Goal: Task Accomplishment & Management: Manage account settings

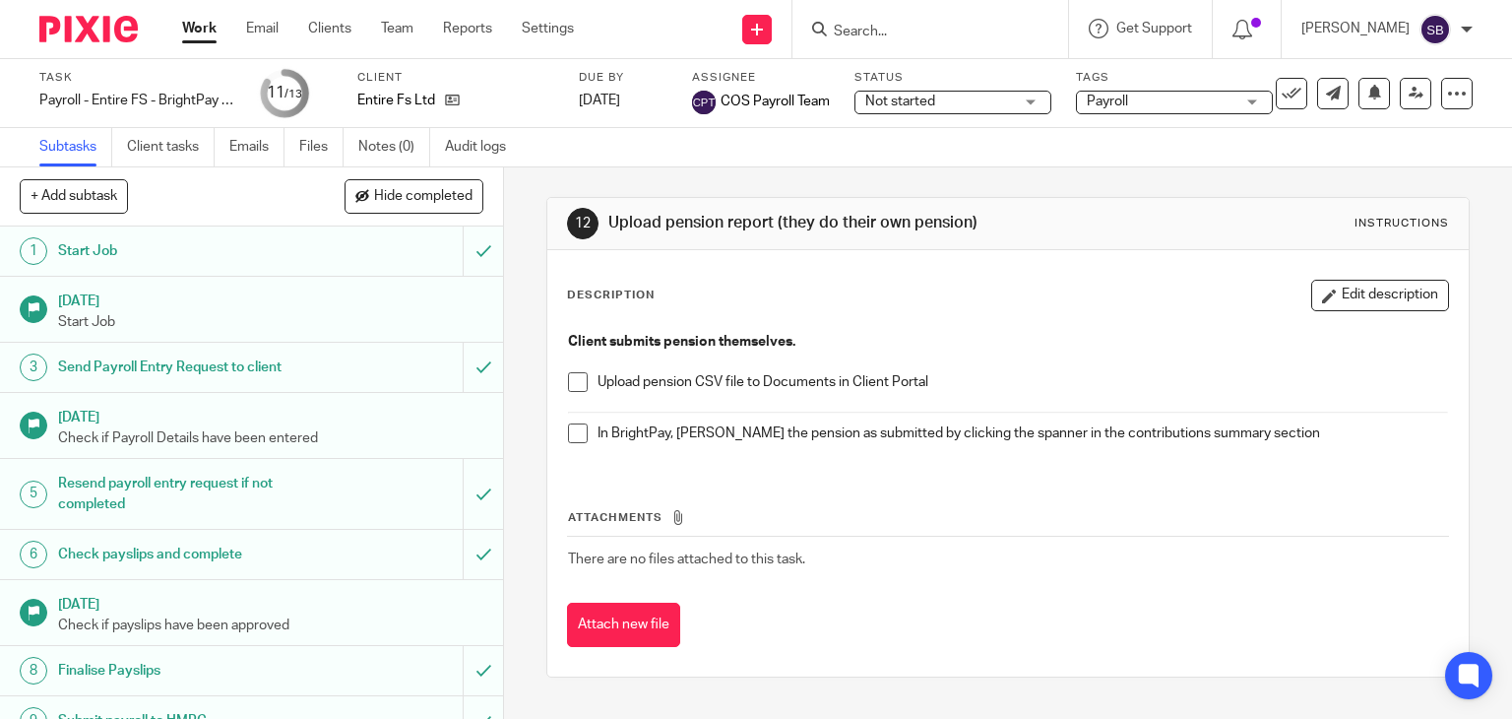
click at [946, 32] on input "Search" at bounding box center [920, 33] width 177 height 18
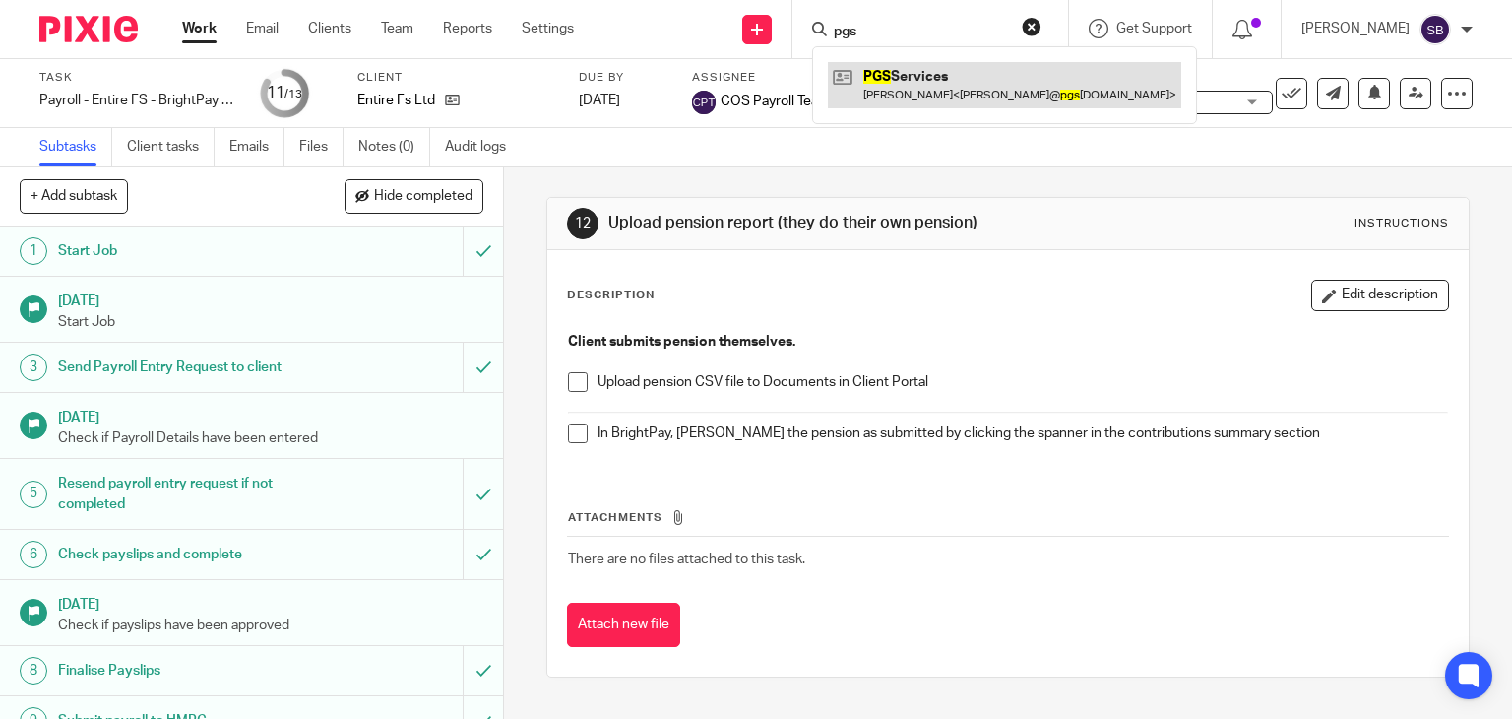
type input "pgs"
click at [936, 67] on link at bounding box center [1004, 84] width 353 height 45
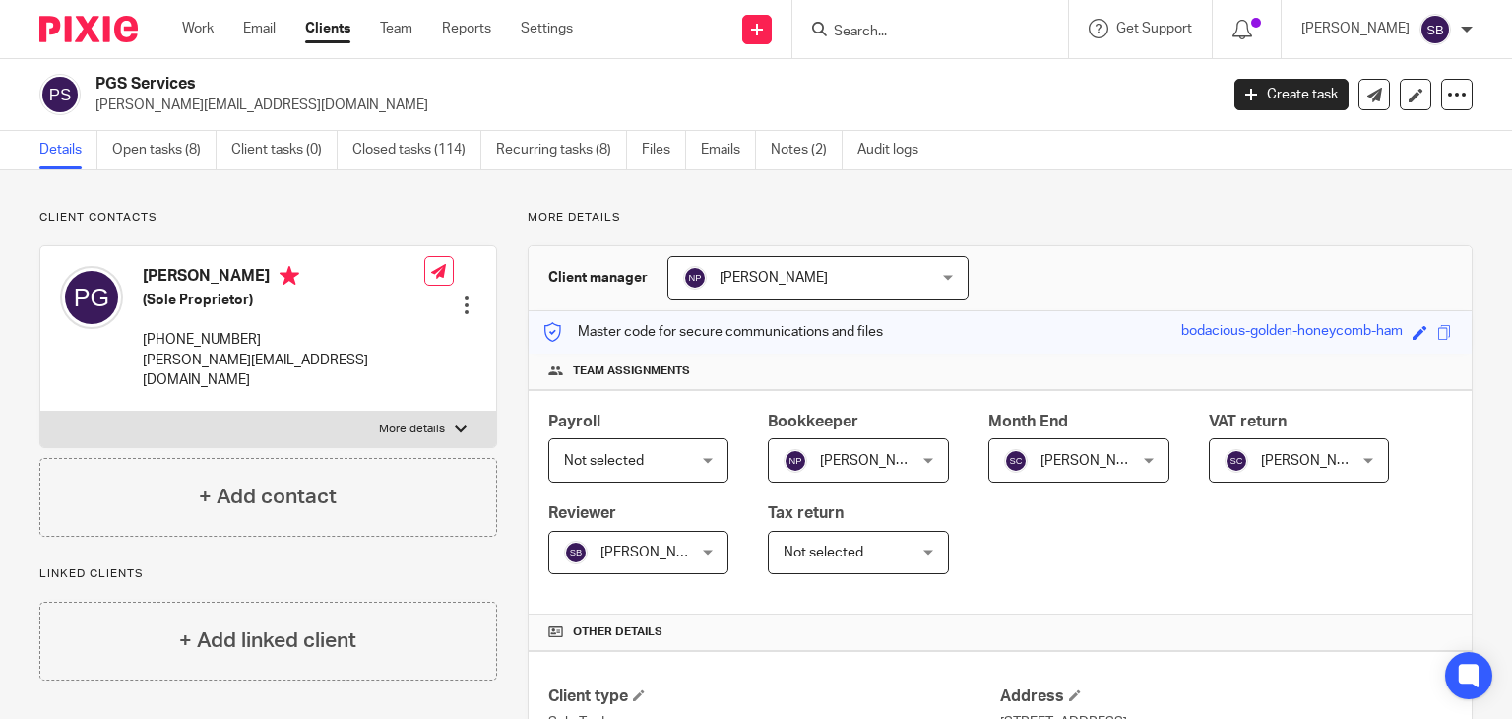
click at [194, 151] on link "Open tasks (8)" at bounding box center [164, 150] width 104 height 38
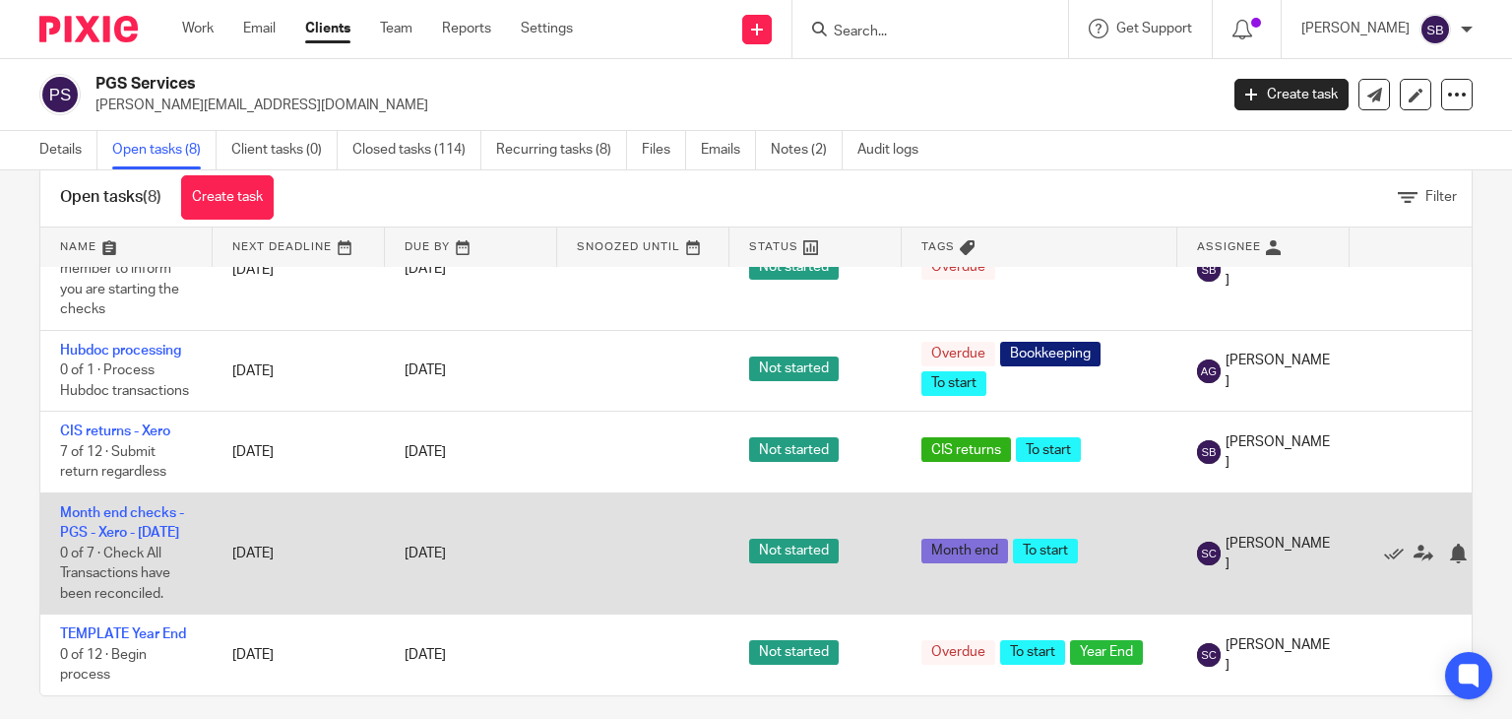
scroll to position [58, 0]
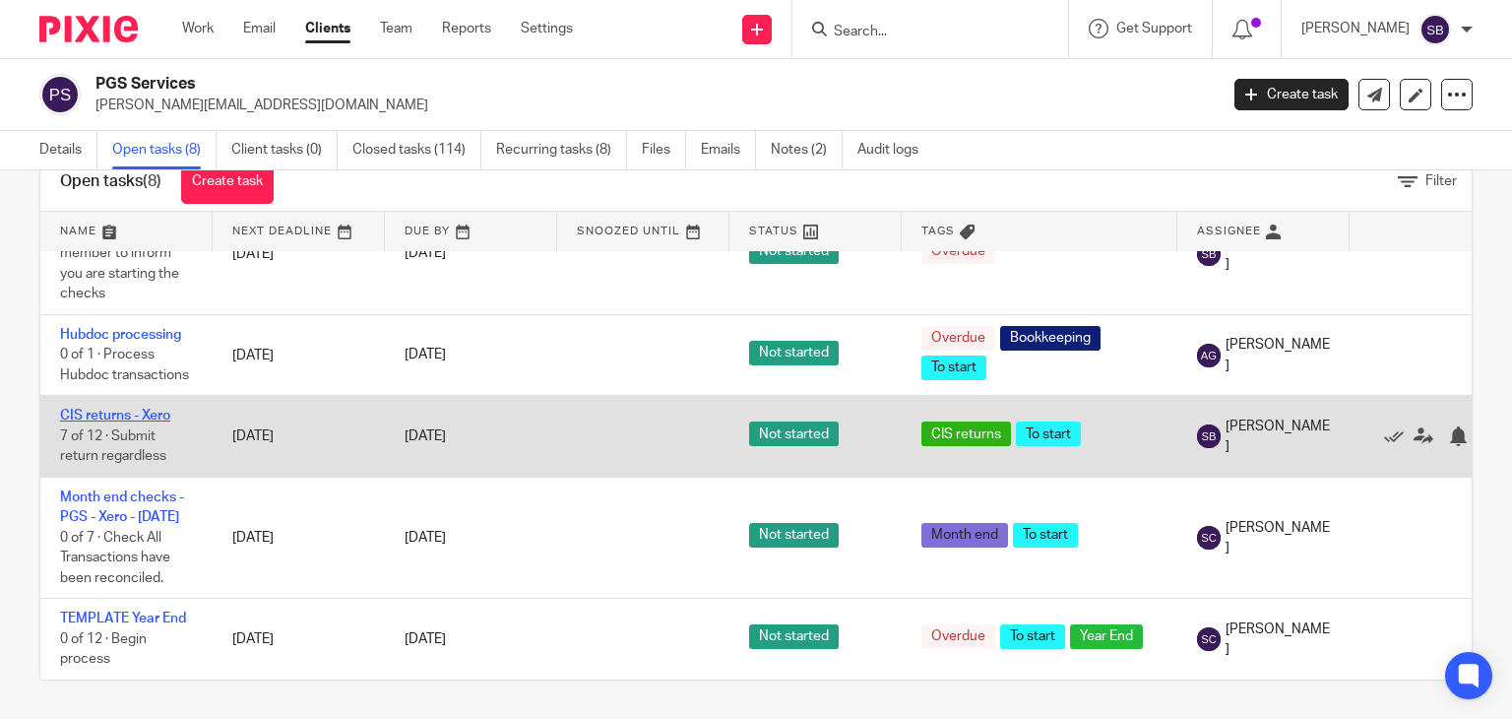
click at [143, 409] on link "CIS returns - Xero" at bounding box center [115, 416] width 110 height 14
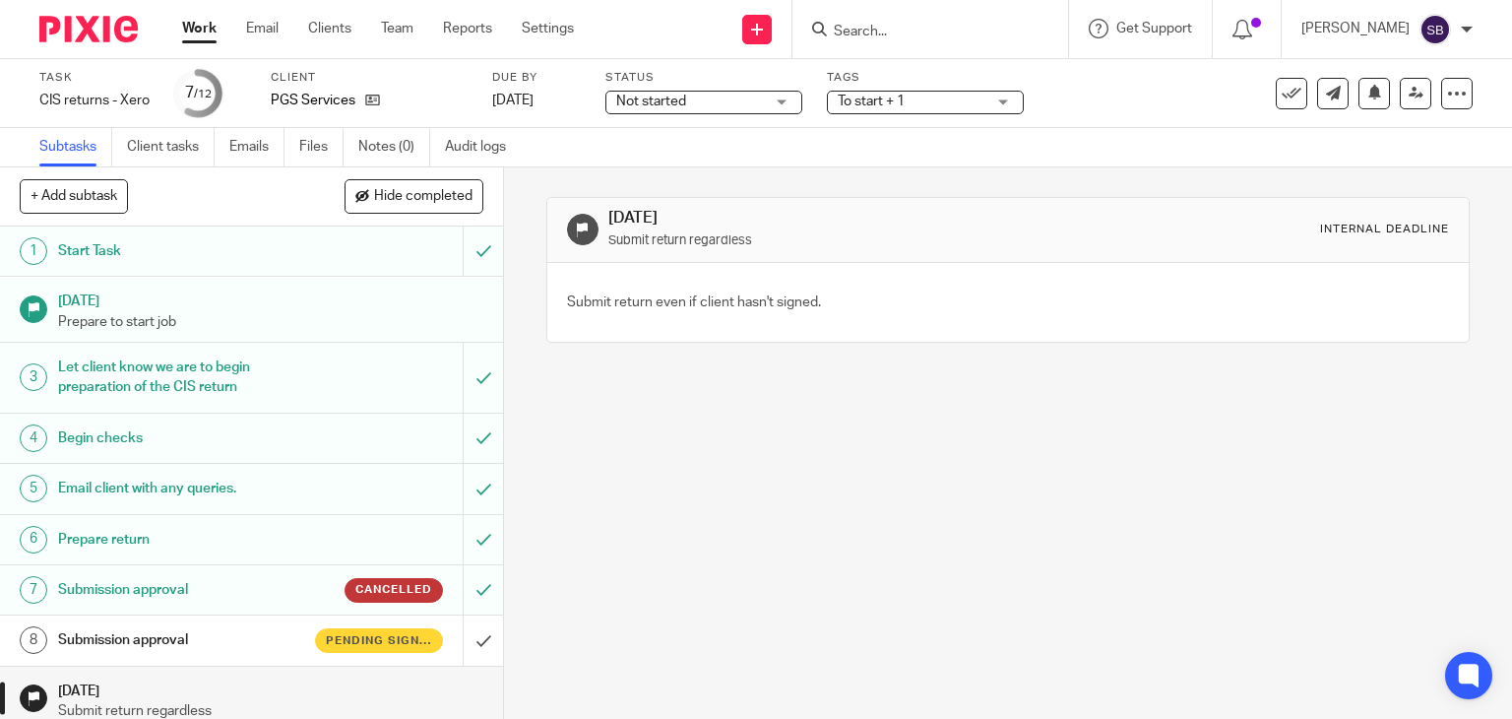
click at [882, 25] on input "Search" at bounding box center [920, 33] width 177 height 18
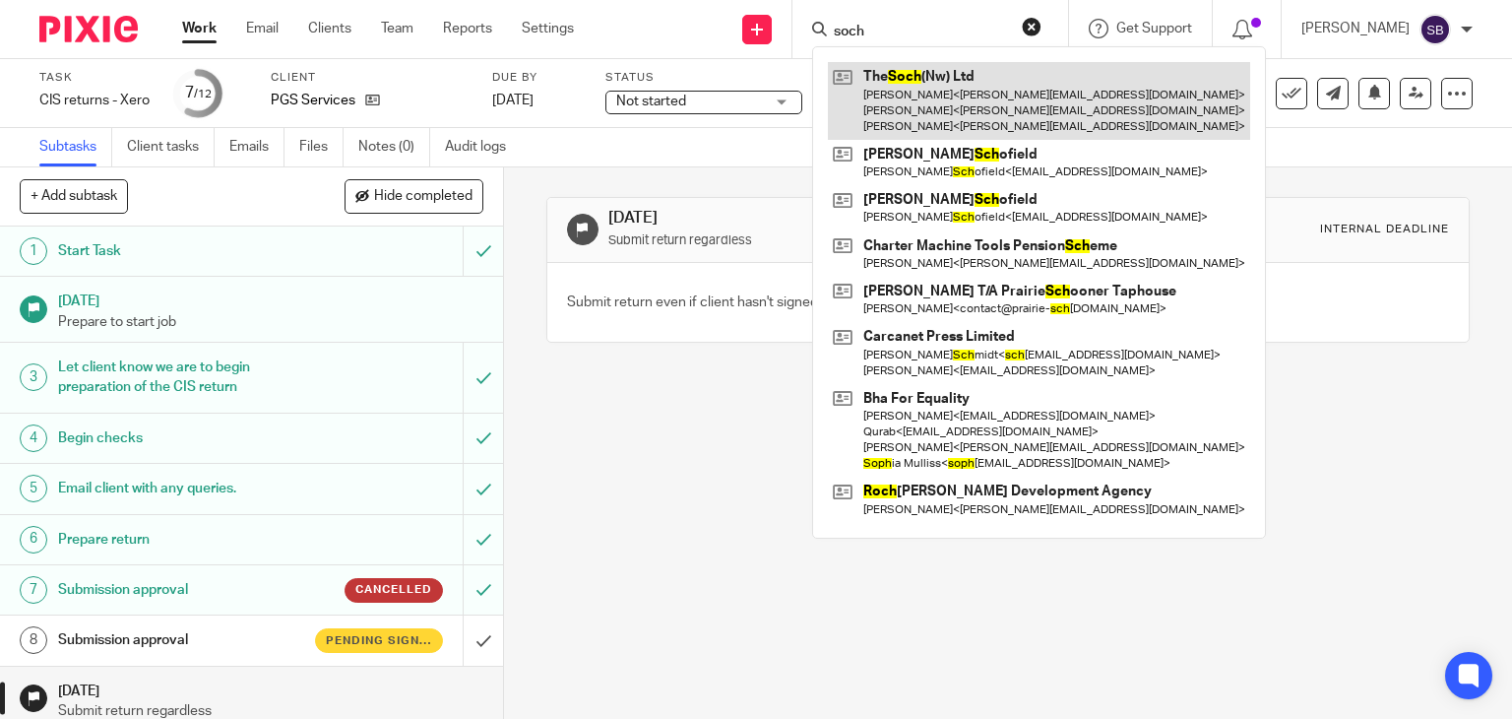
type input "soch"
click at [933, 95] on link at bounding box center [1039, 101] width 422 height 78
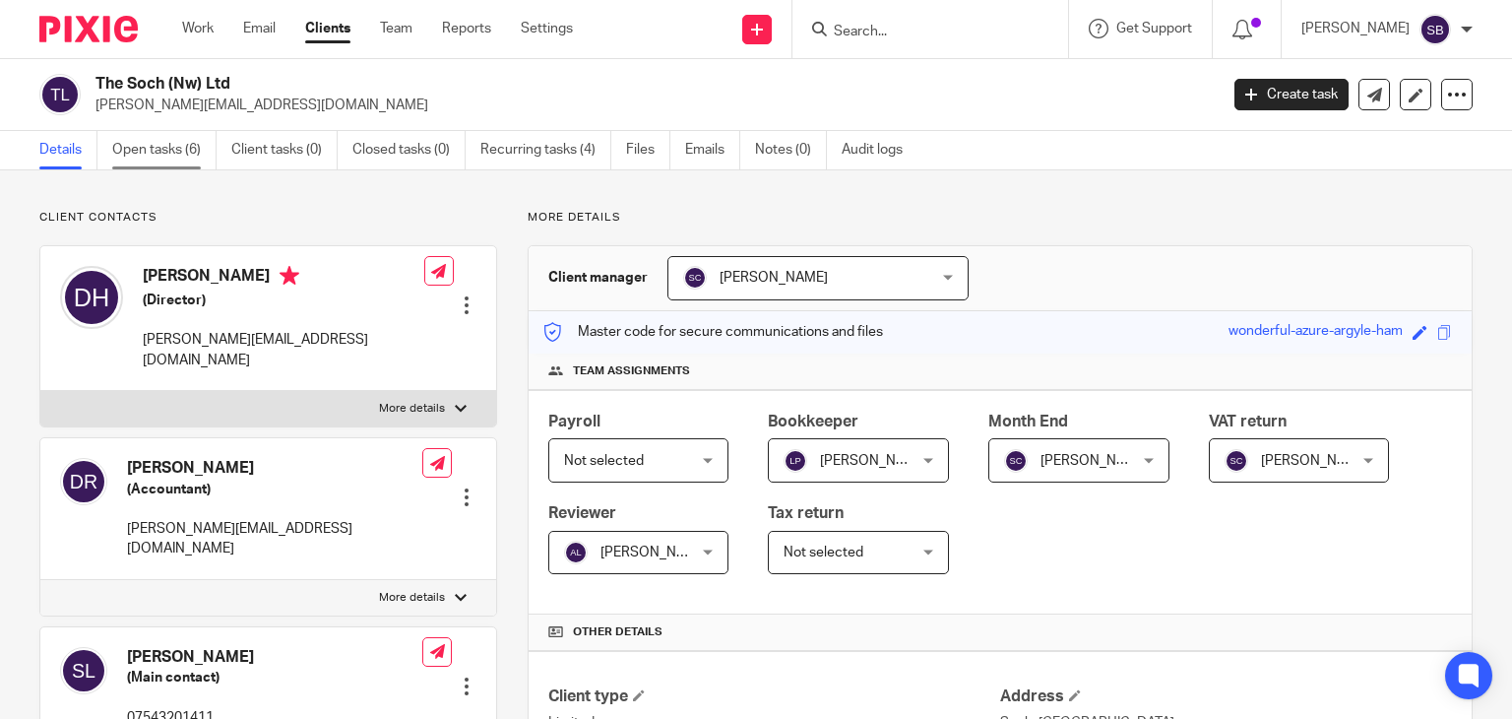
click at [153, 158] on link "Open tasks (6)" at bounding box center [164, 150] width 104 height 38
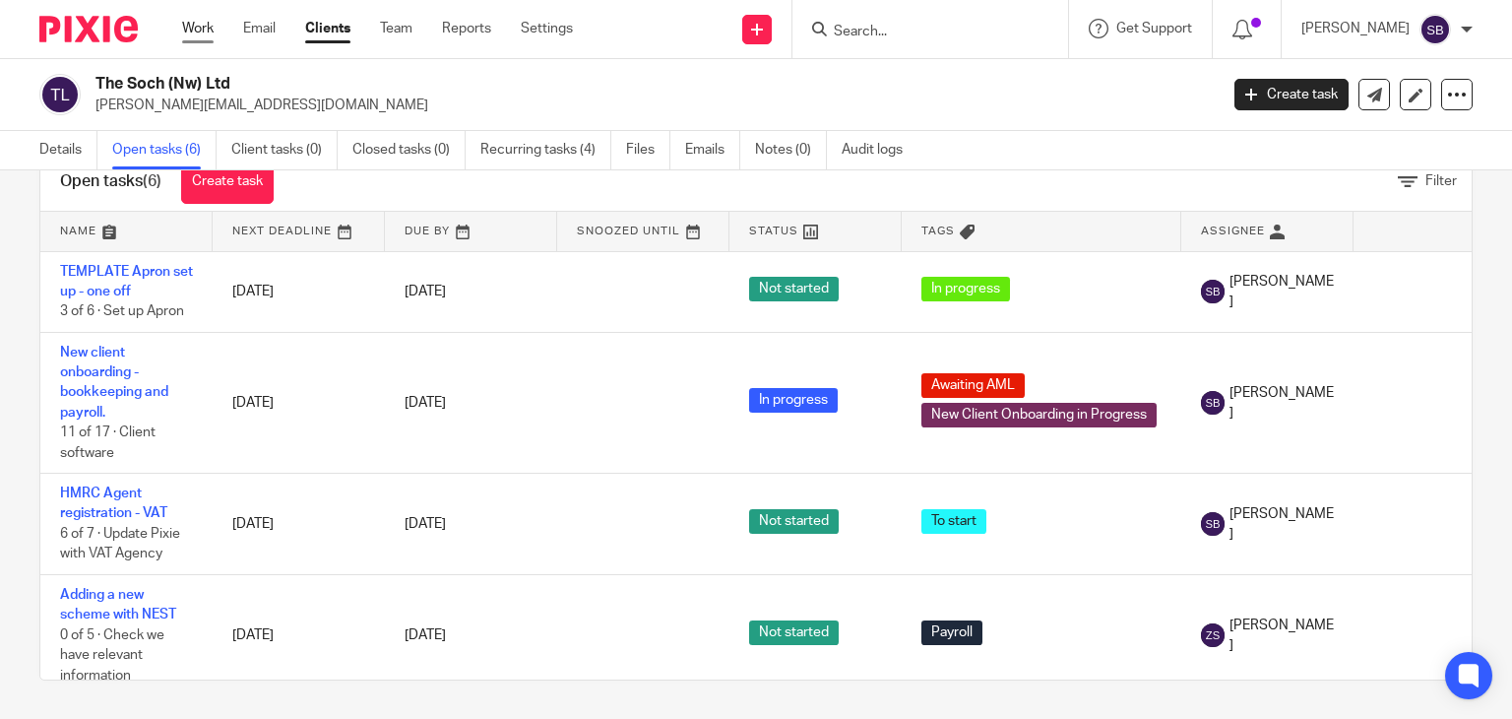
click at [201, 29] on link "Work" at bounding box center [198, 29] width 32 height 20
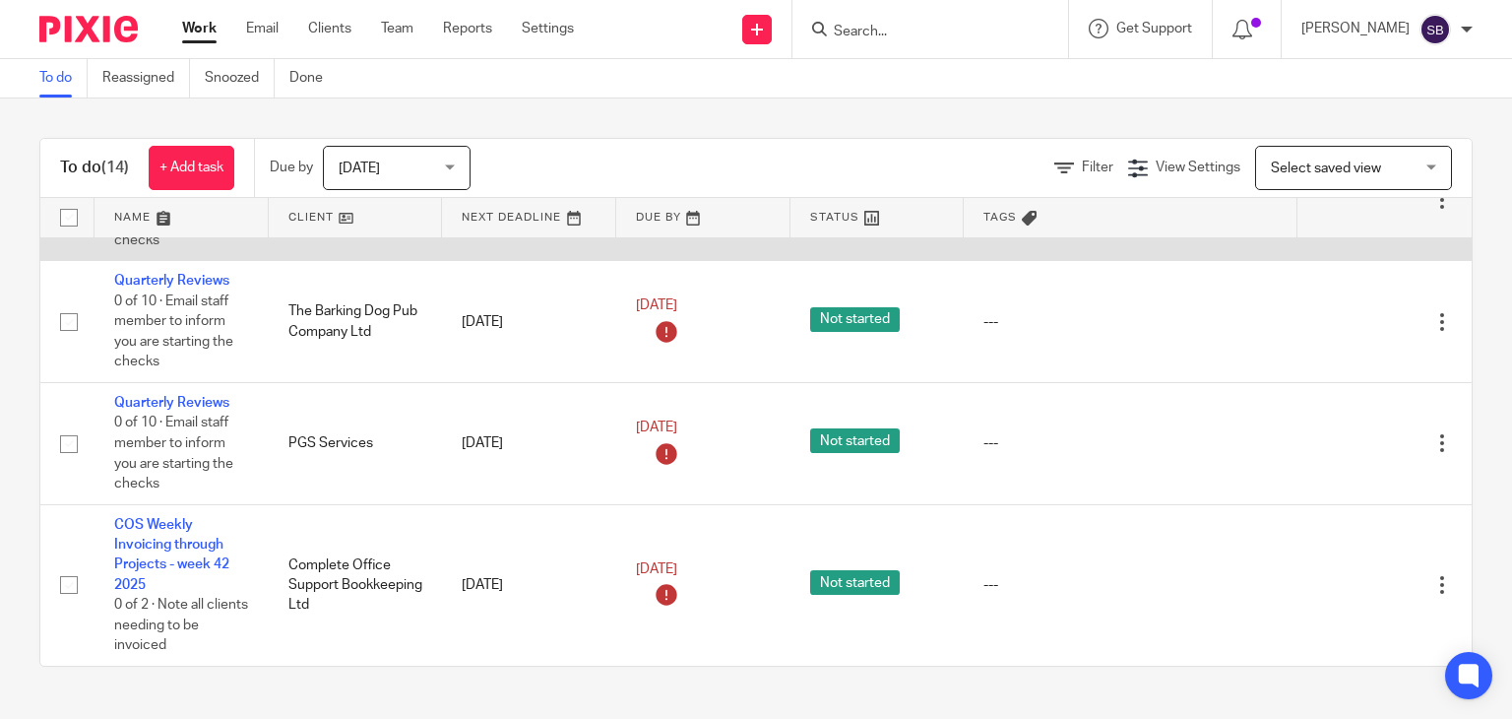
scroll to position [1767, 0]
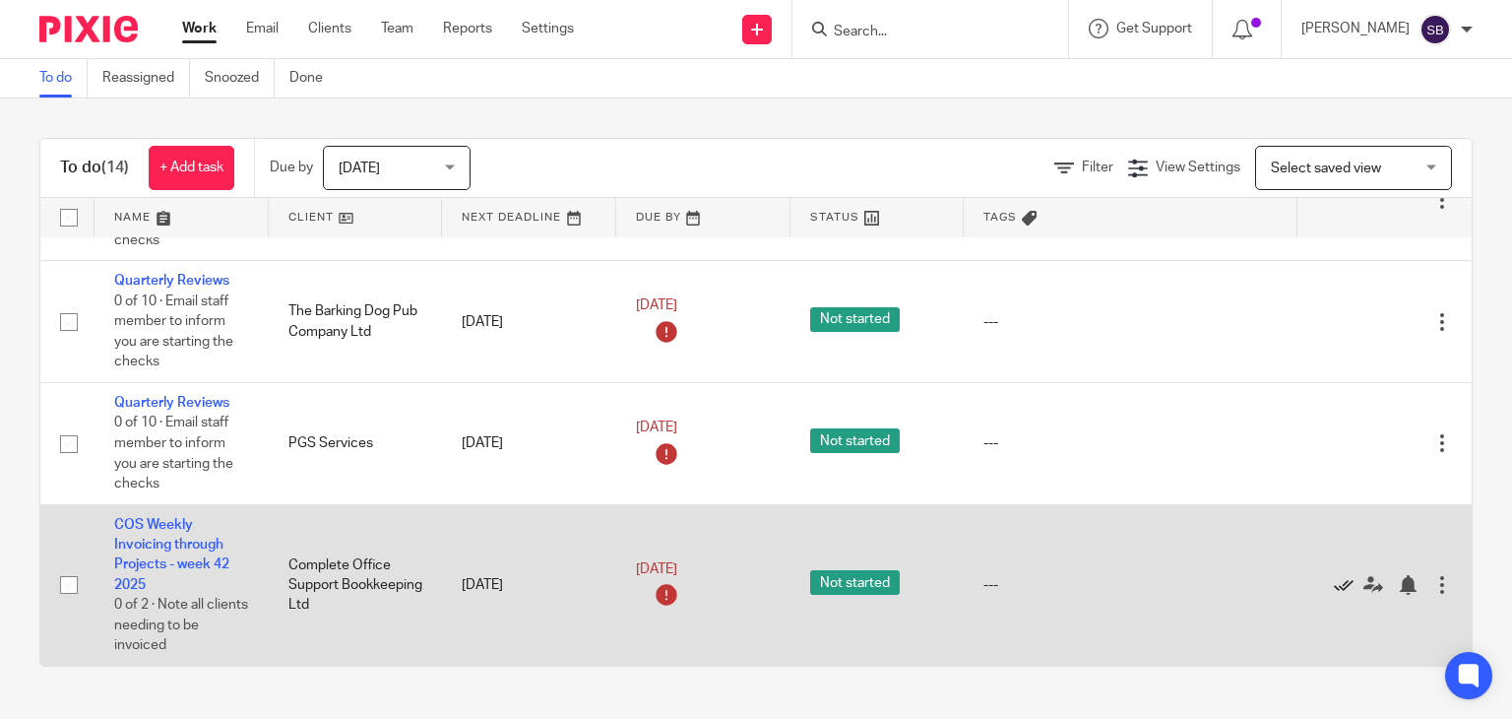
click at [1334, 575] on icon at bounding box center [1344, 585] width 20 height 20
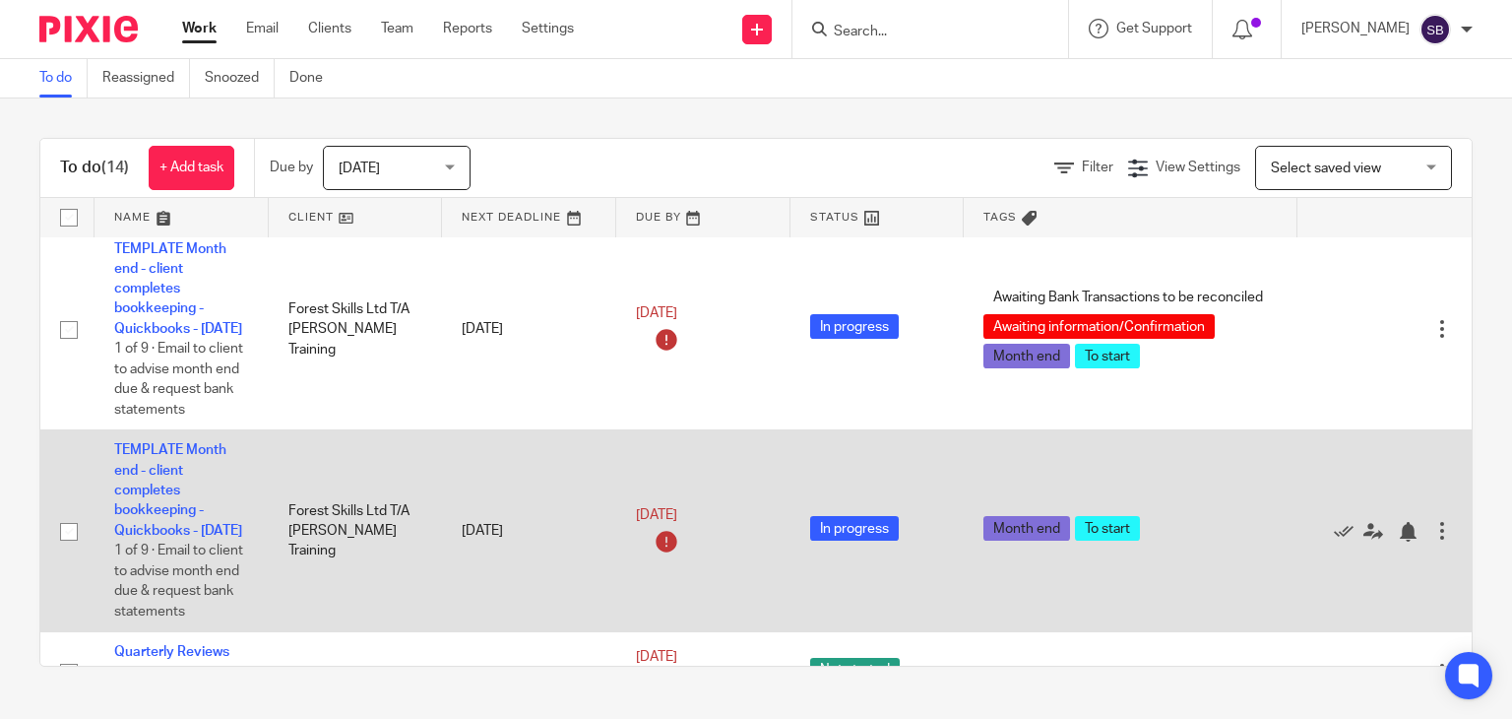
scroll to position [0, 0]
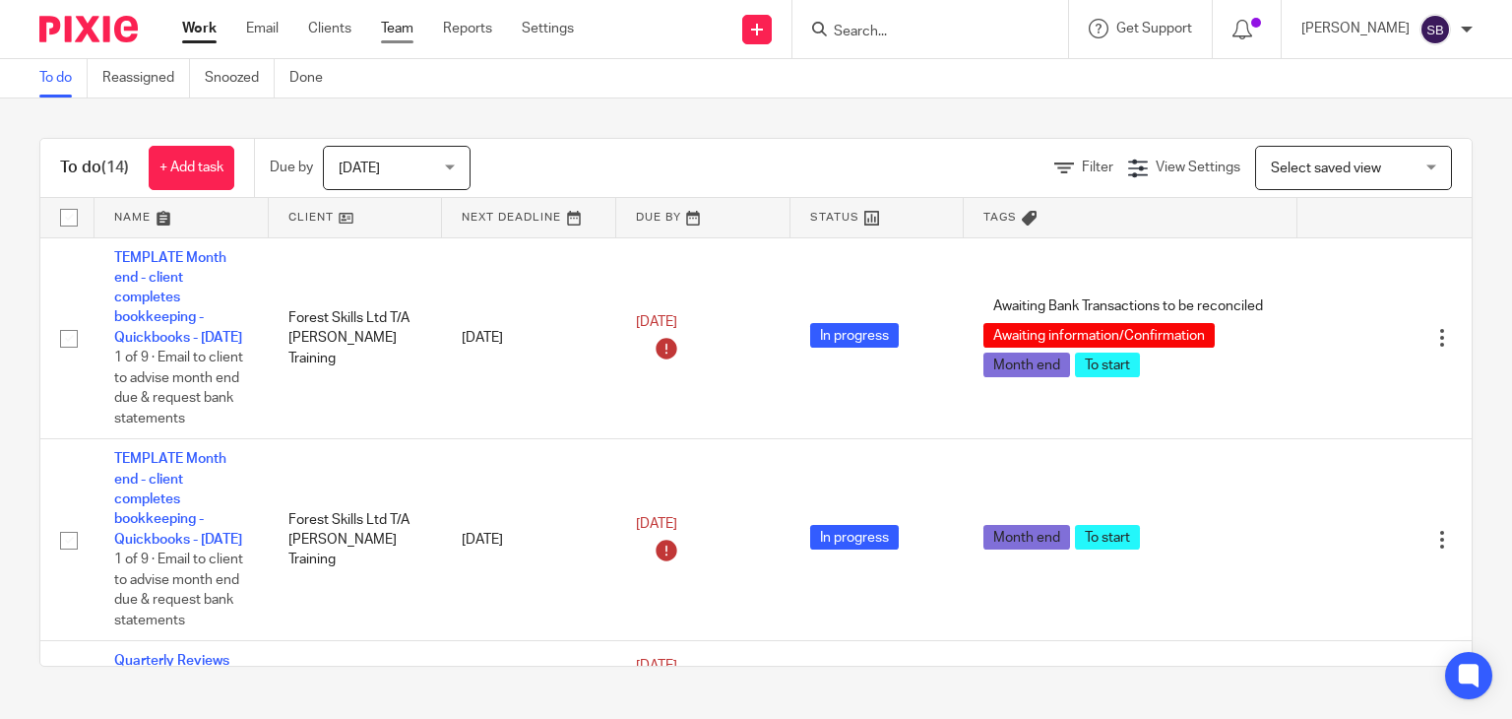
click at [401, 31] on link "Team" at bounding box center [397, 29] width 32 height 20
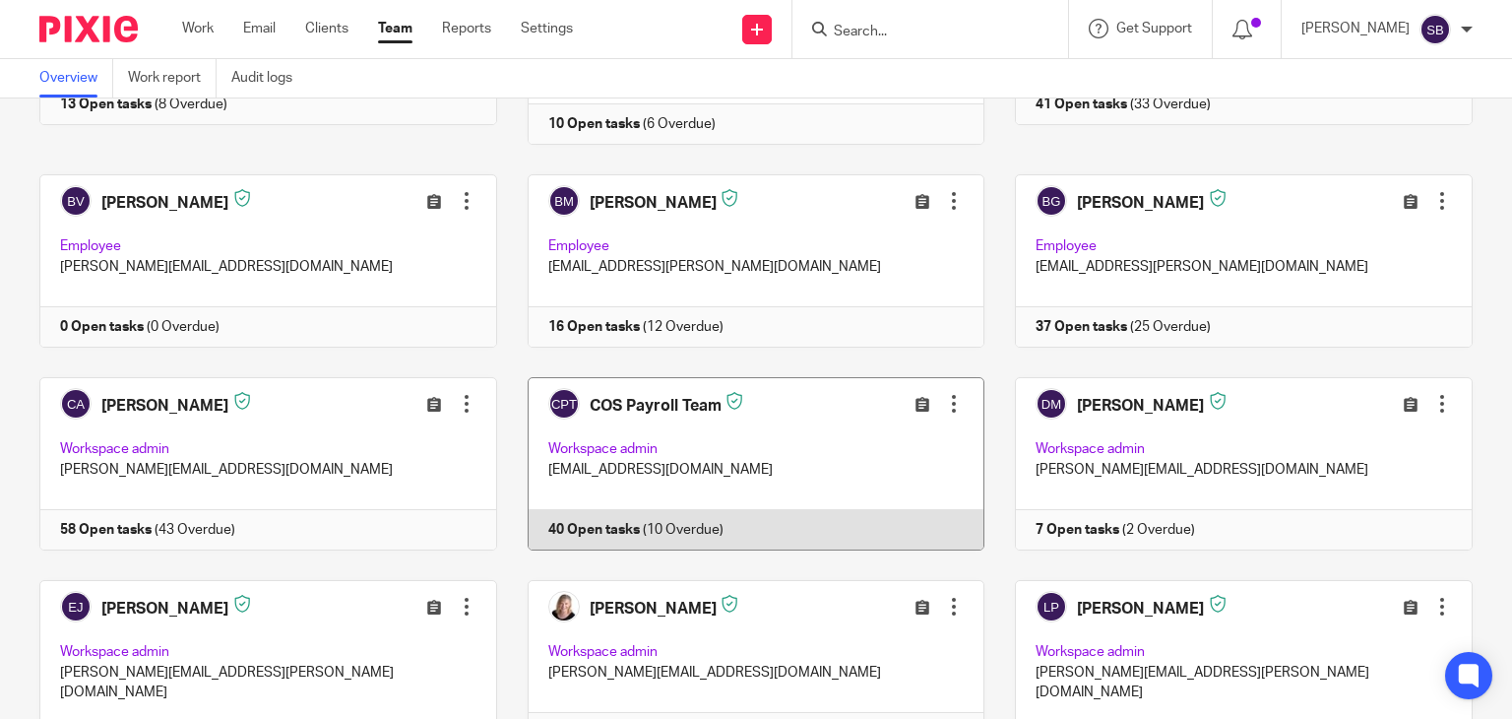
scroll to position [295, 0]
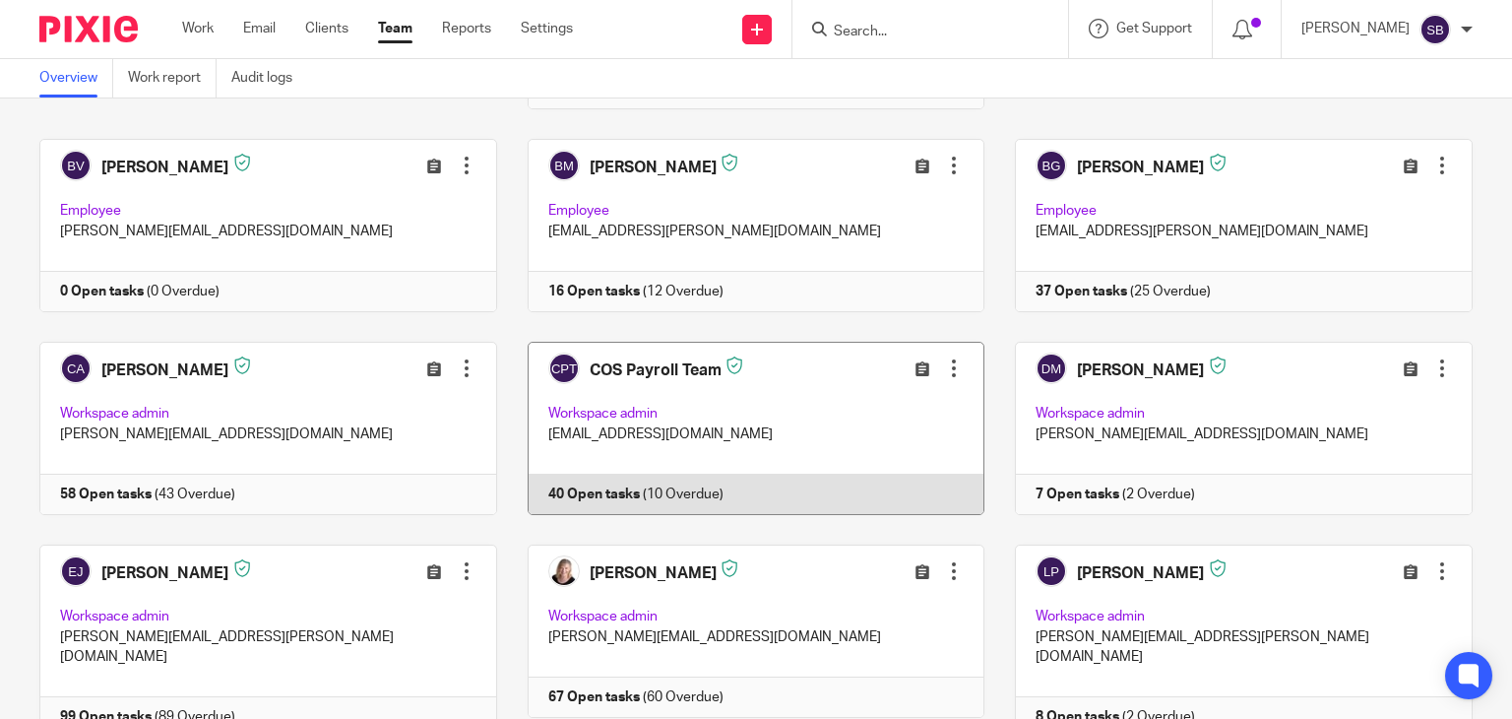
click at [708, 488] on link at bounding box center [741, 428] width 488 height 173
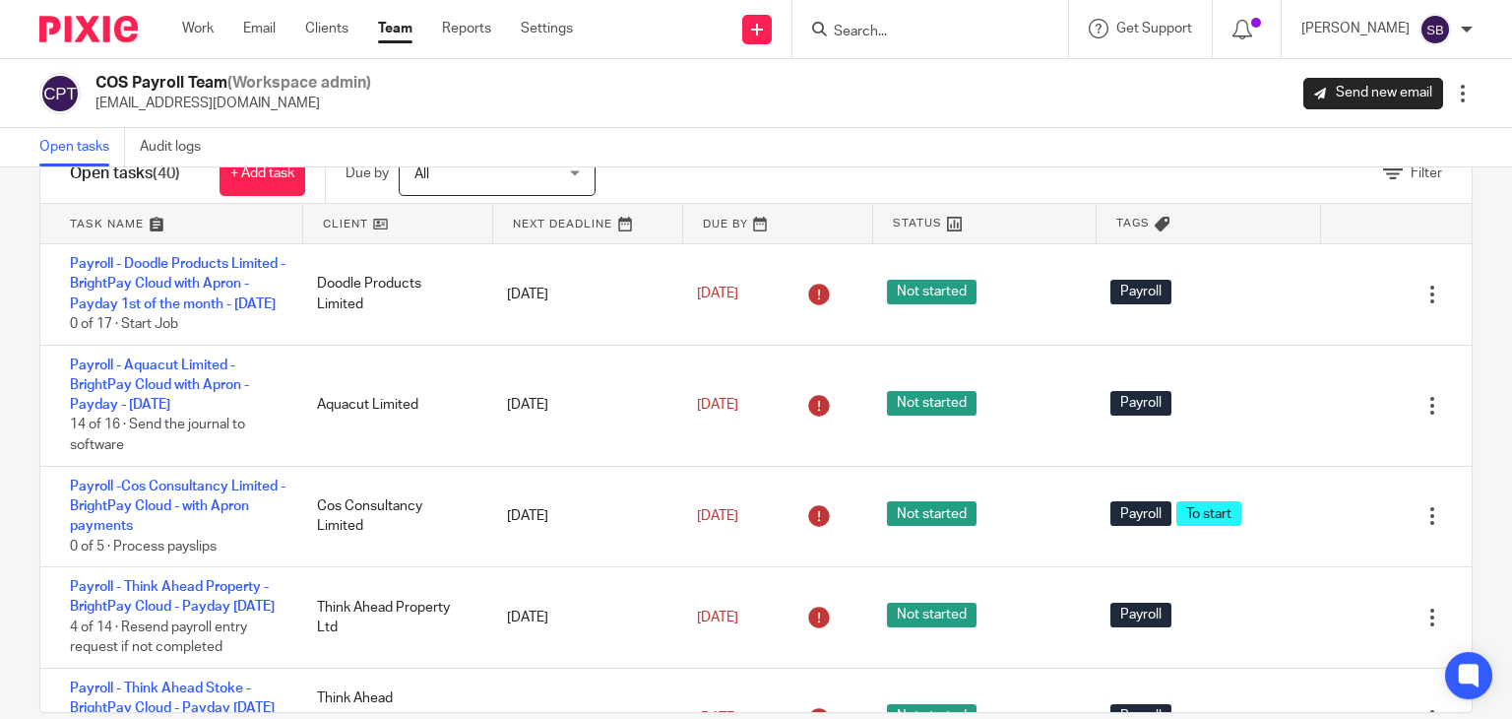
scroll to position [95, 0]
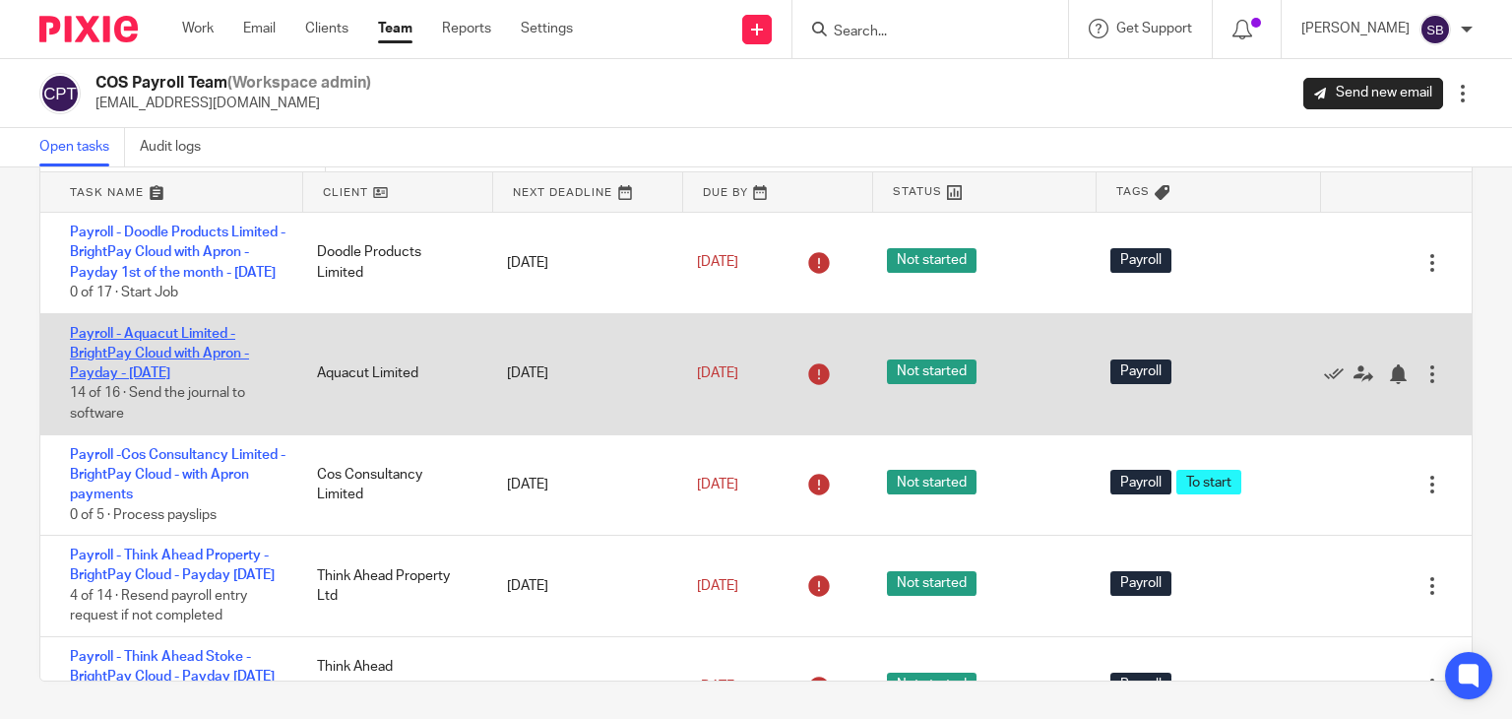
click at [184, 370] on link "Payroll - Aquacut Limited - BrightPay Cloud with Apron - Payday - [DATE]" at bounding box center [159, 354] width 179 height 54
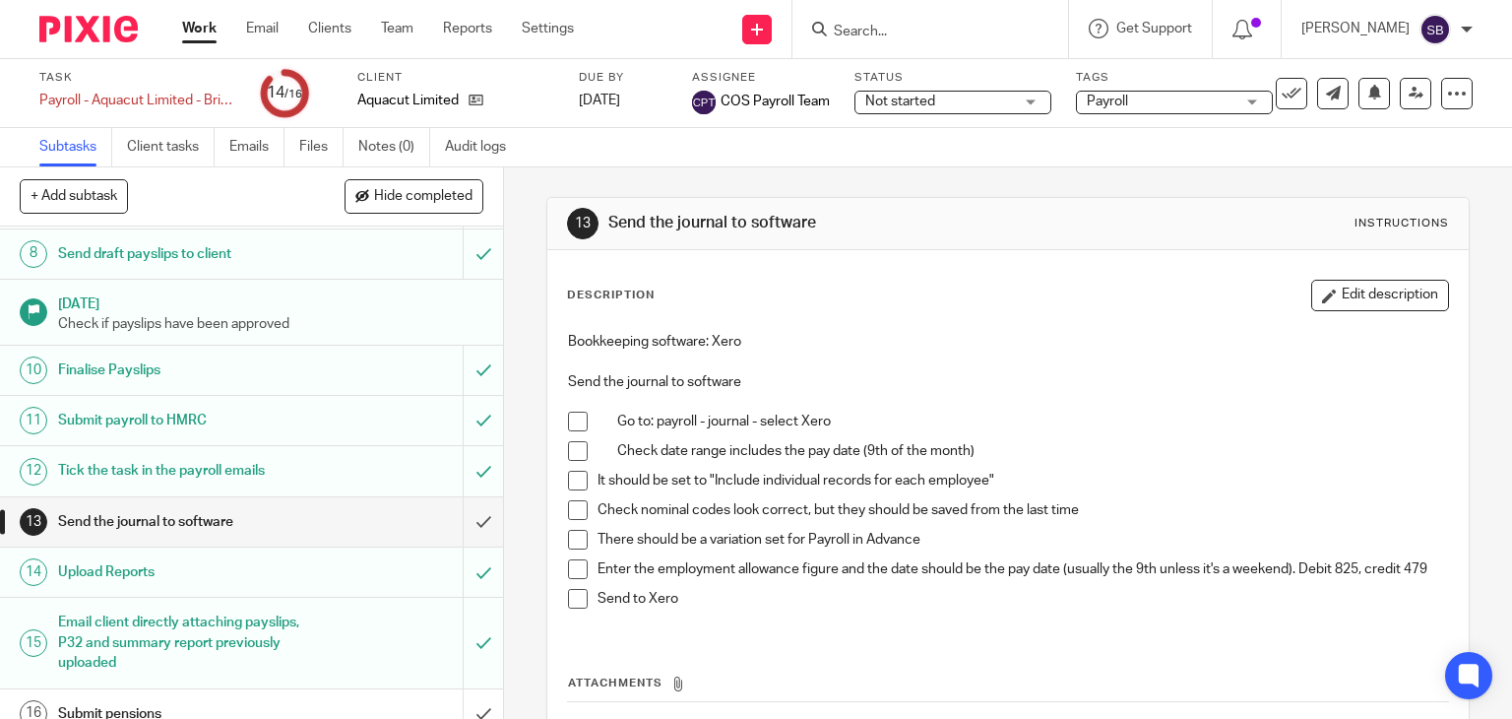
scroll to position [419, 0]
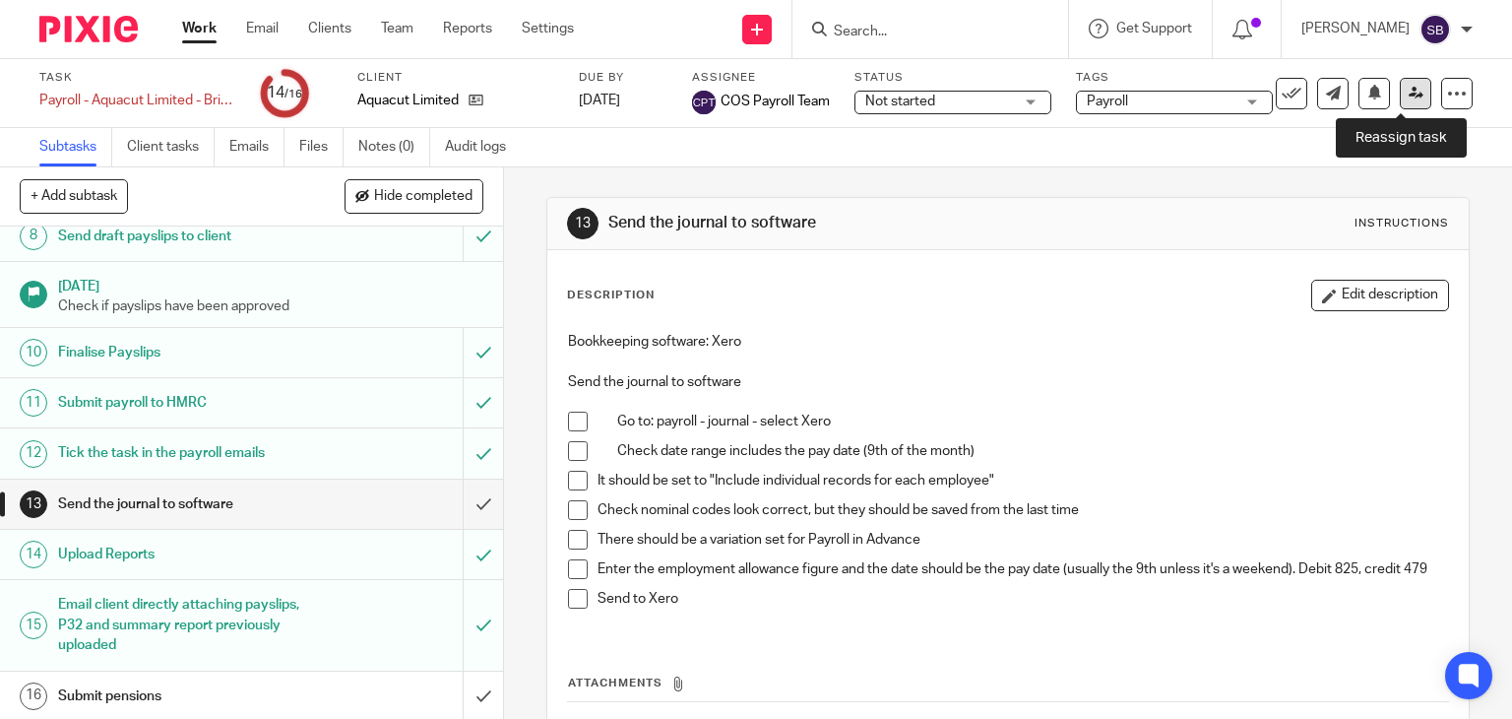
click at [1409, 94] on icon at bounding box center [1416, 93] width 15 height 15
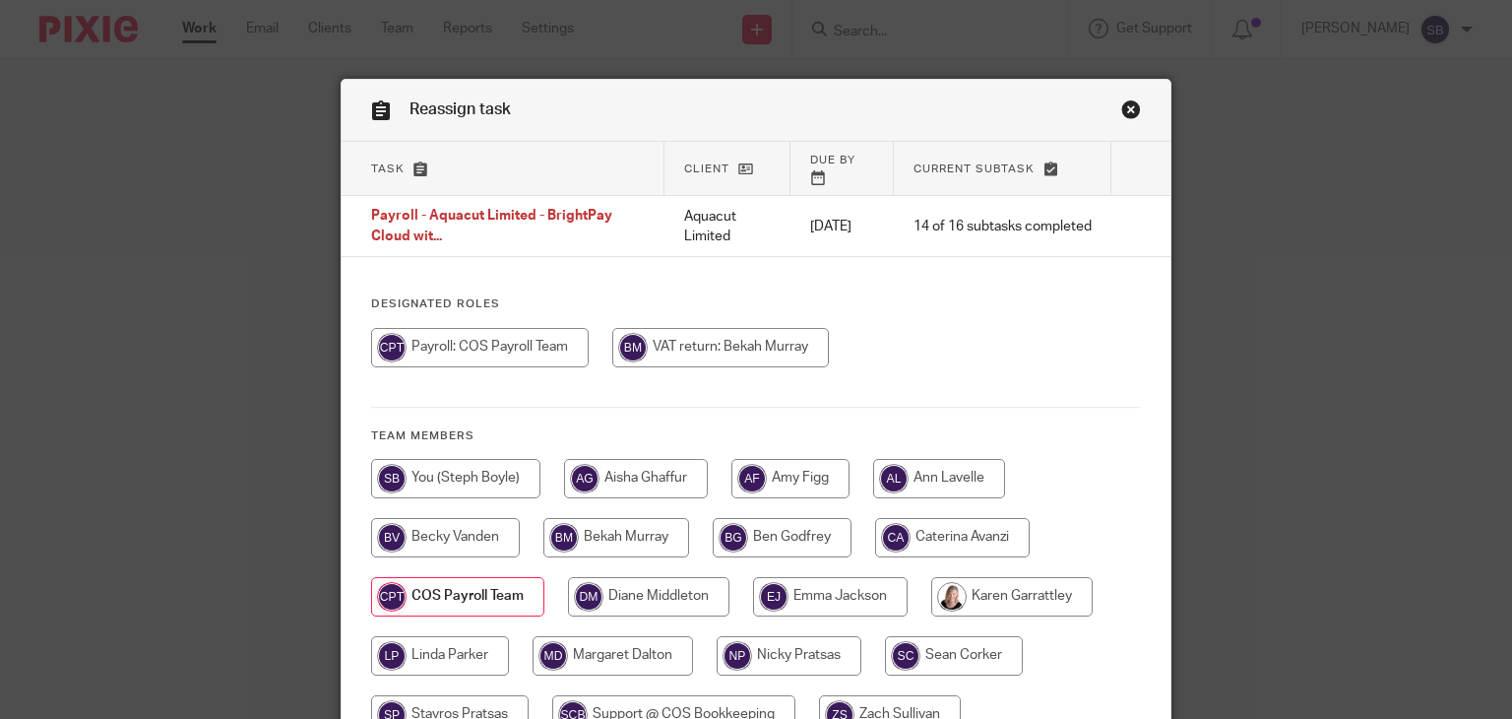
click at [432, 465] on input "radio" at bounding box center [455, 478] width 169 height 39
radio input "true"
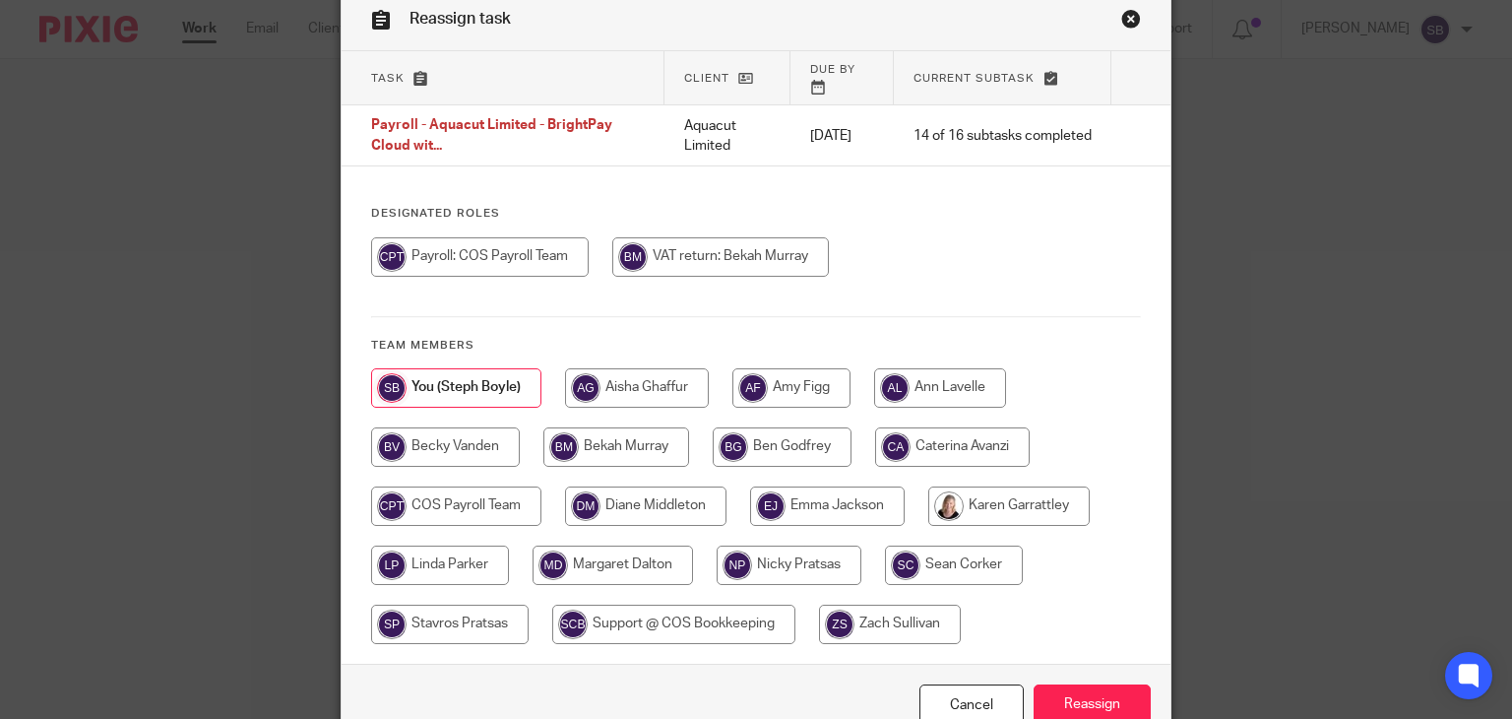
scroll to position [181, 0]
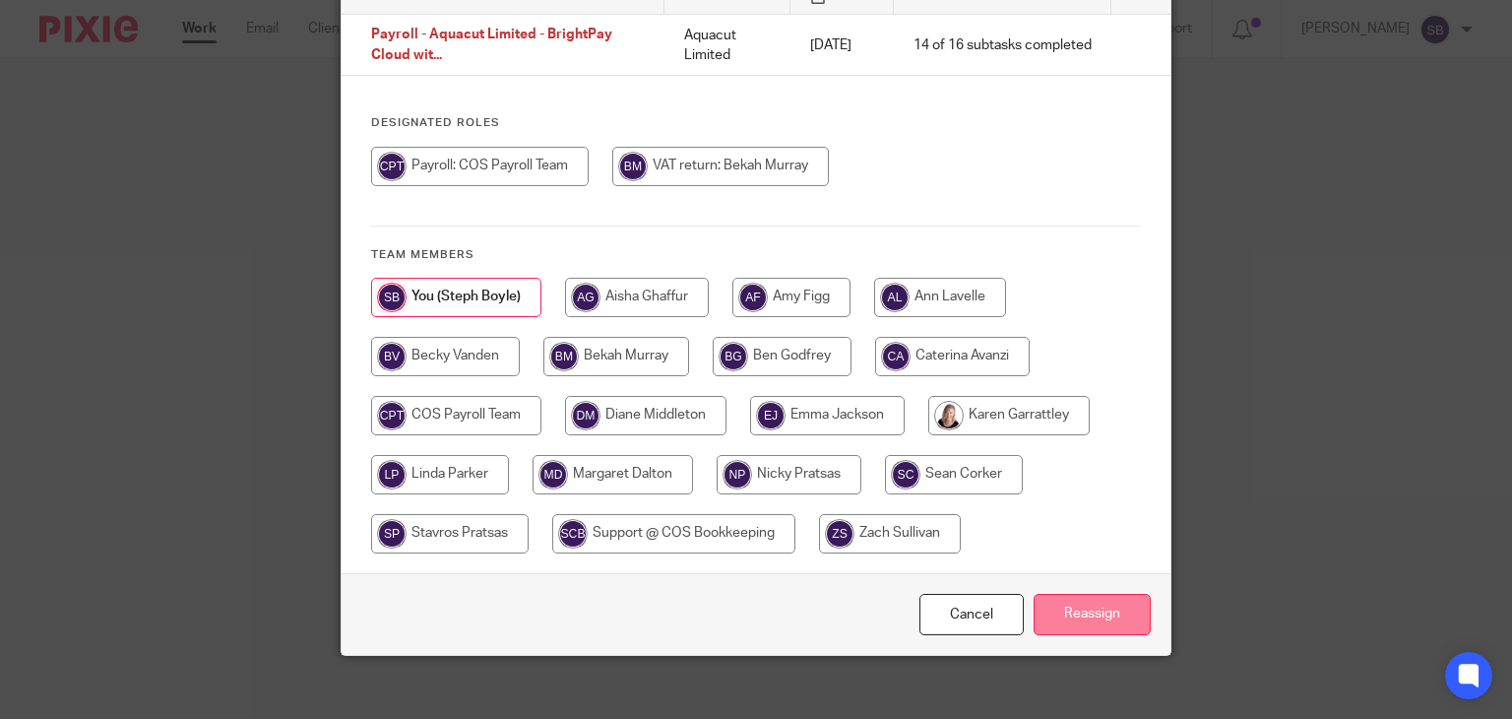
click at [1089, 596] on input "Reassign" at bounding box center [1092, 615] width 117 height 42
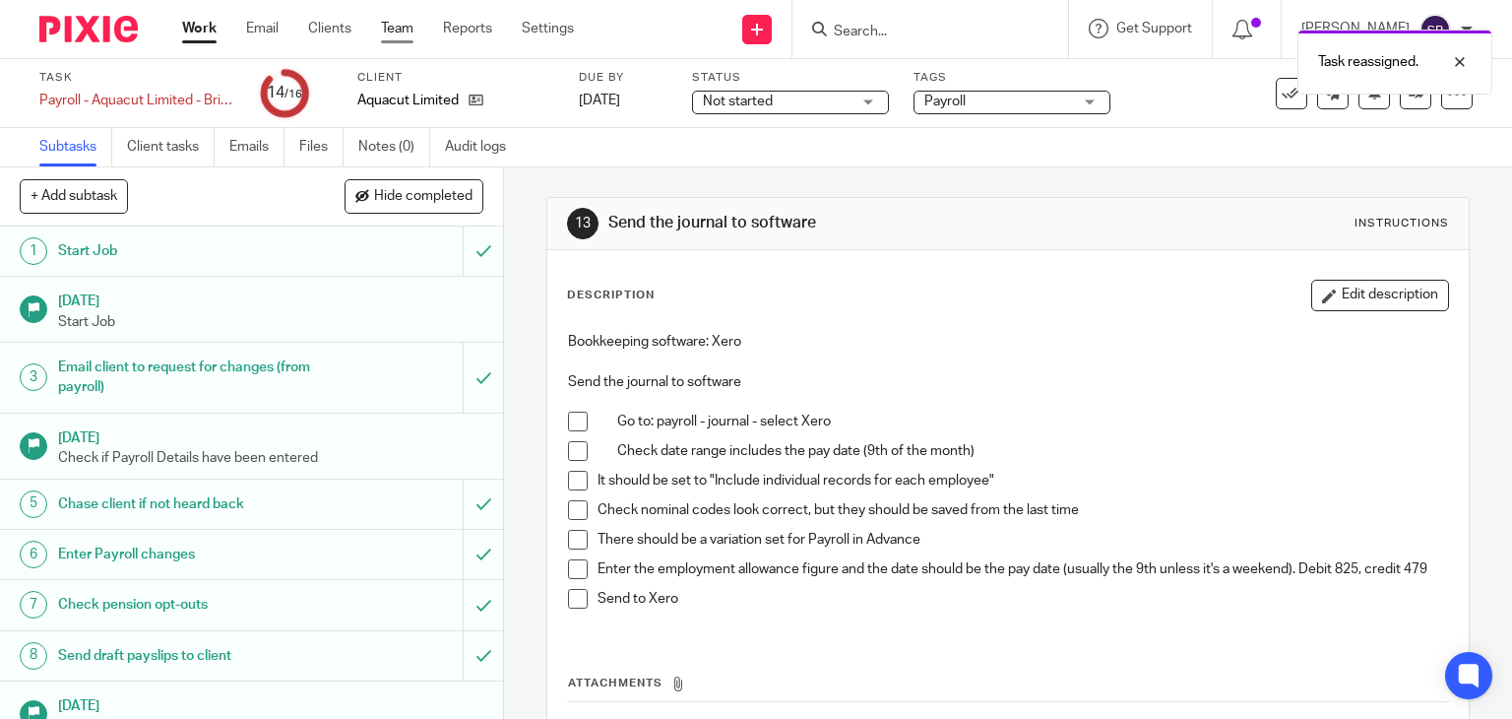
click at [402, 29] on link "Team" at bounding box center [397, 29] width 32 height 20
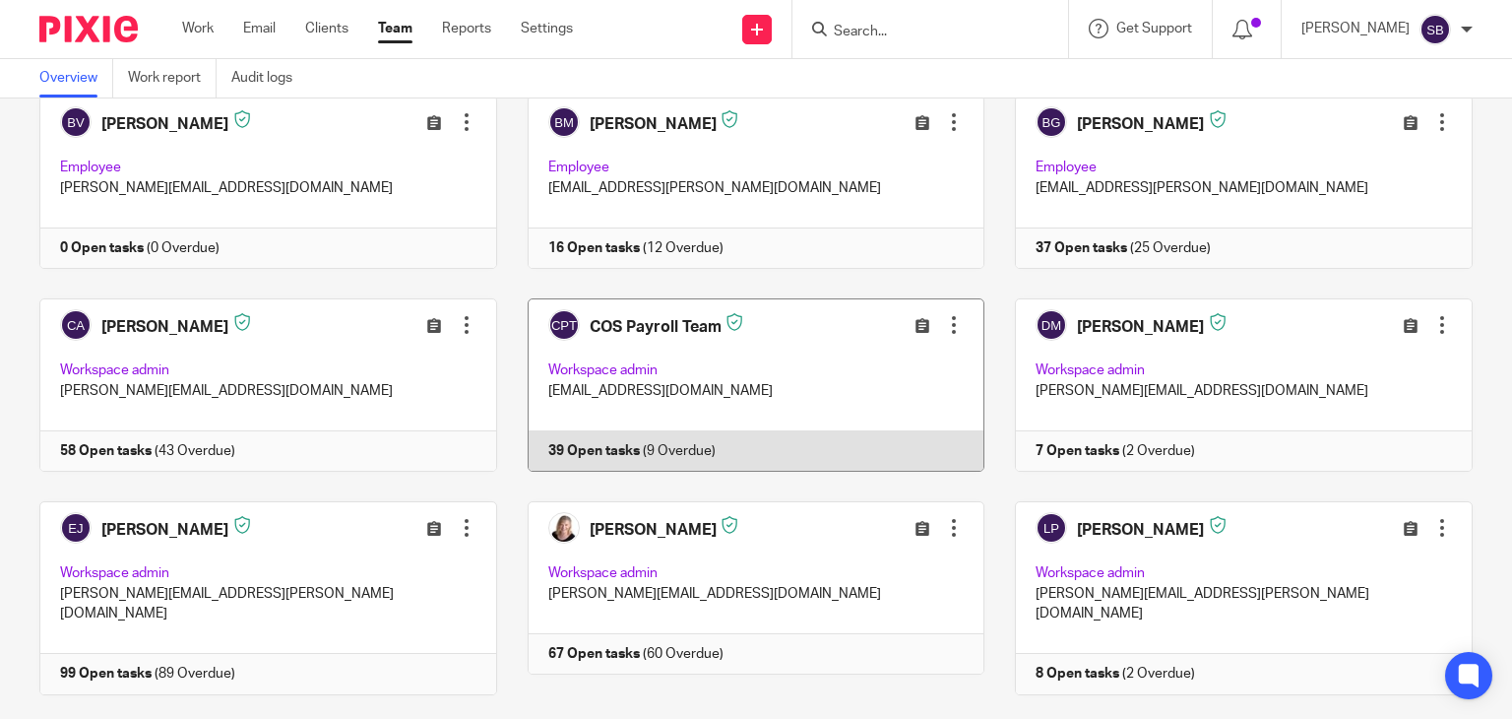
scroll to position [492, 0]
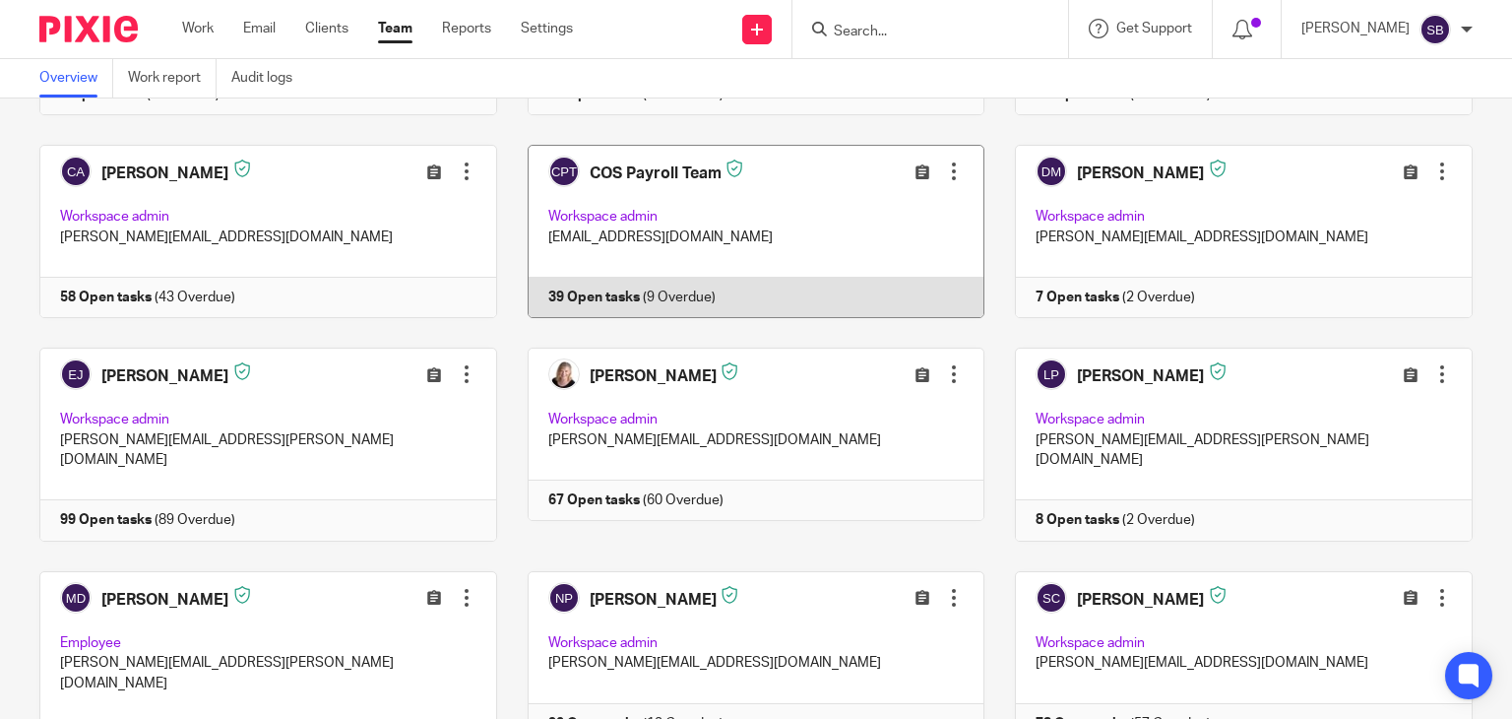
click at [637, 282] on link at bounding box center [741, 231] width 488 height 173
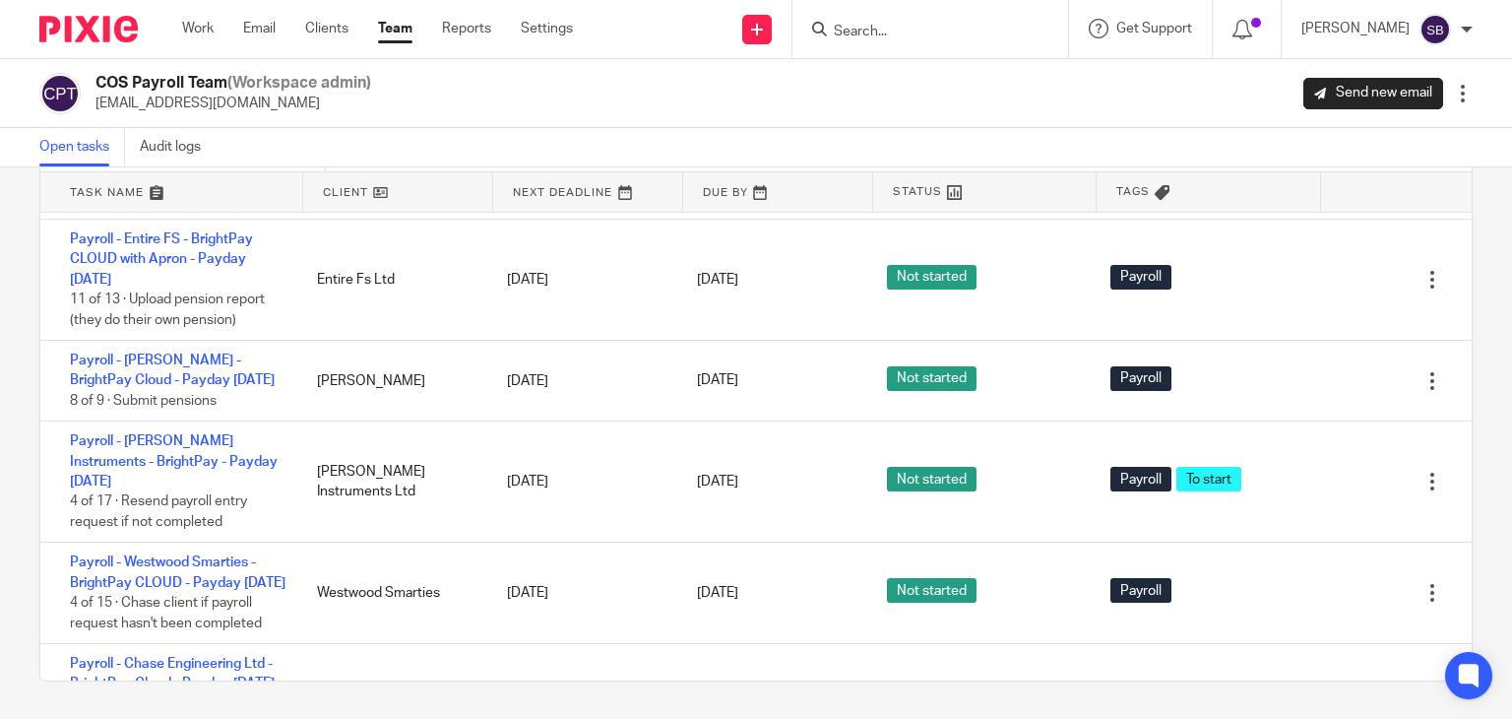
scroll to position [591, 0]
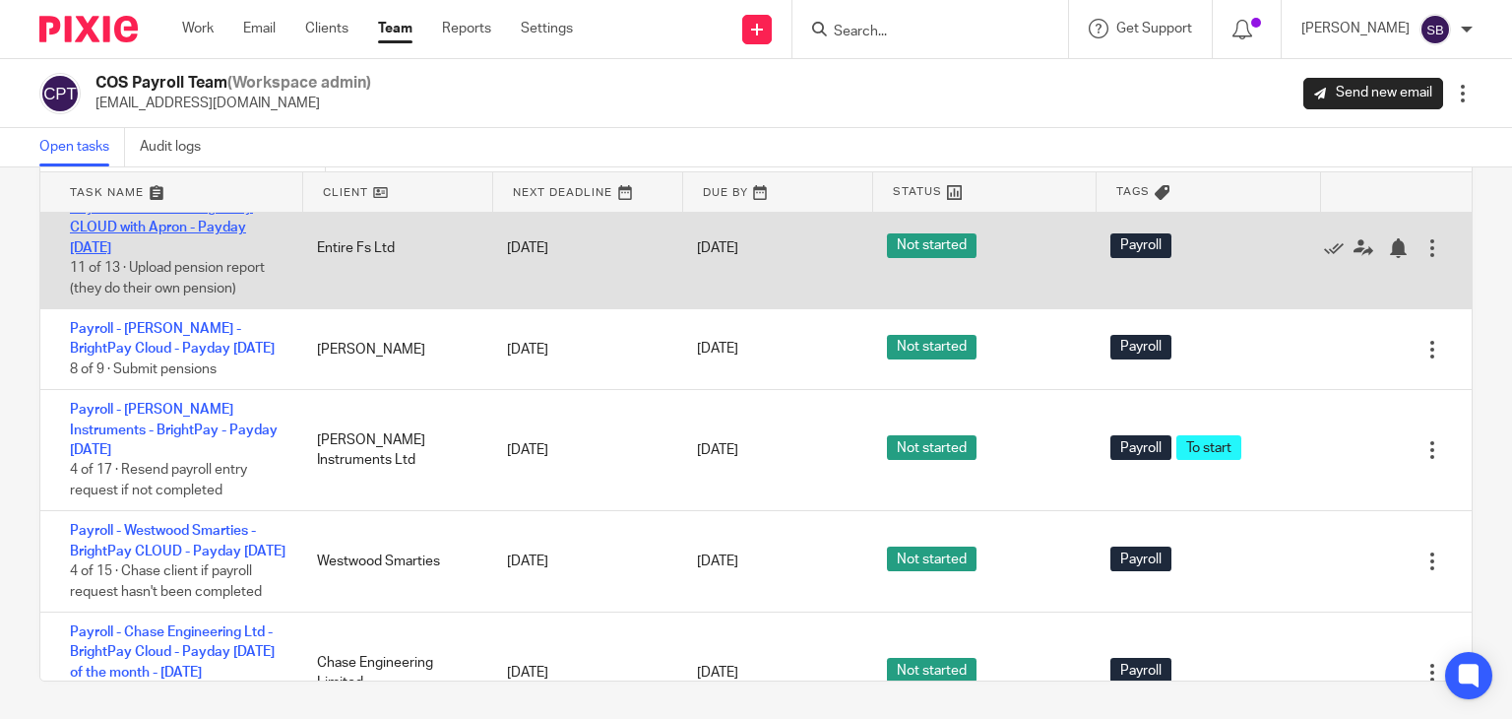
click at [204, 255] on link "Payroll - Entire FS - BrightPay CLOUD with Apron - Payday 21st - October 2025" at bounding box center [161, 228] width 183 height 54
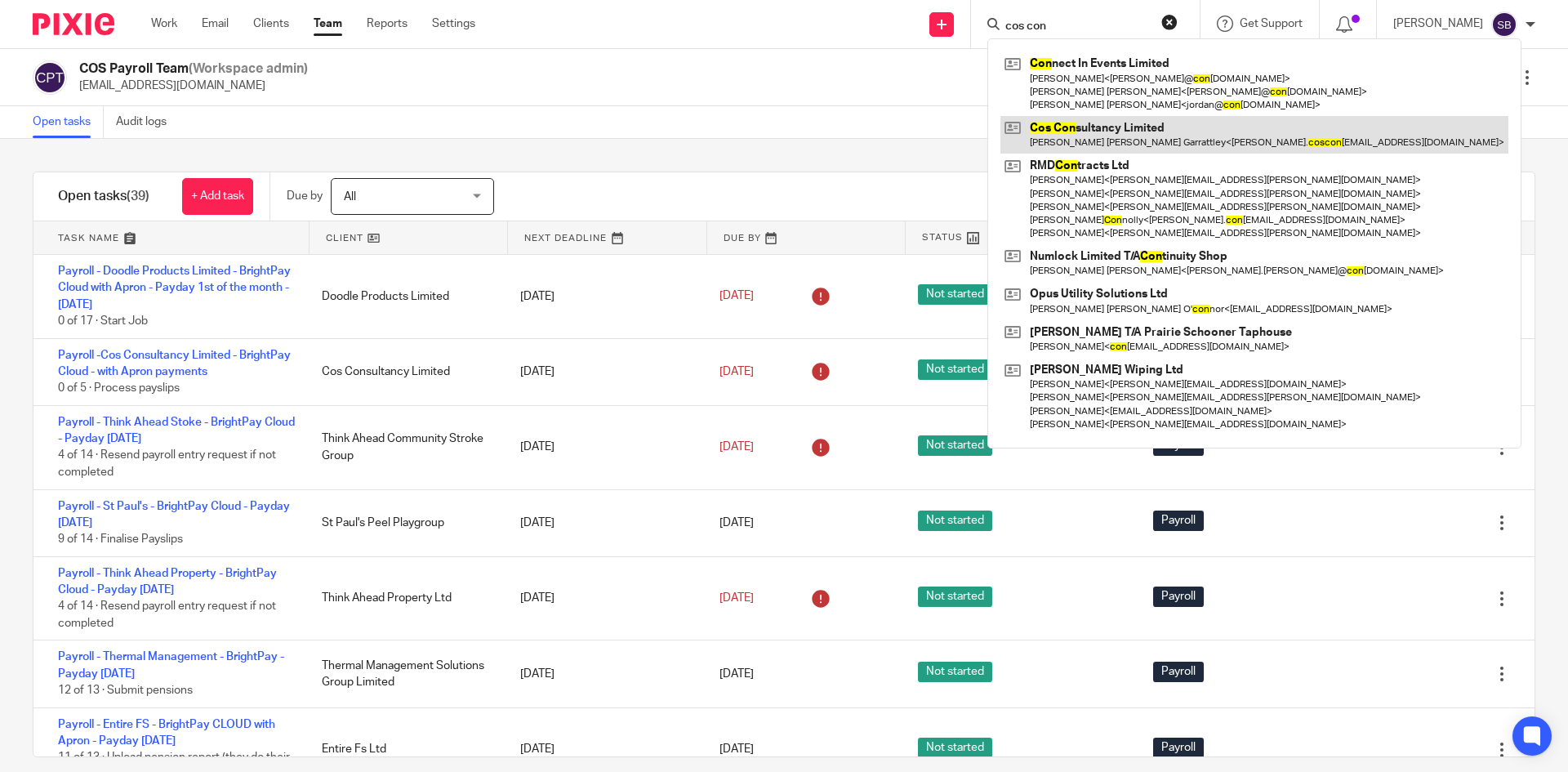
type input "cos con"
click at [1118, 133] on link at bounding box center [1254, 134] width 508 height 37
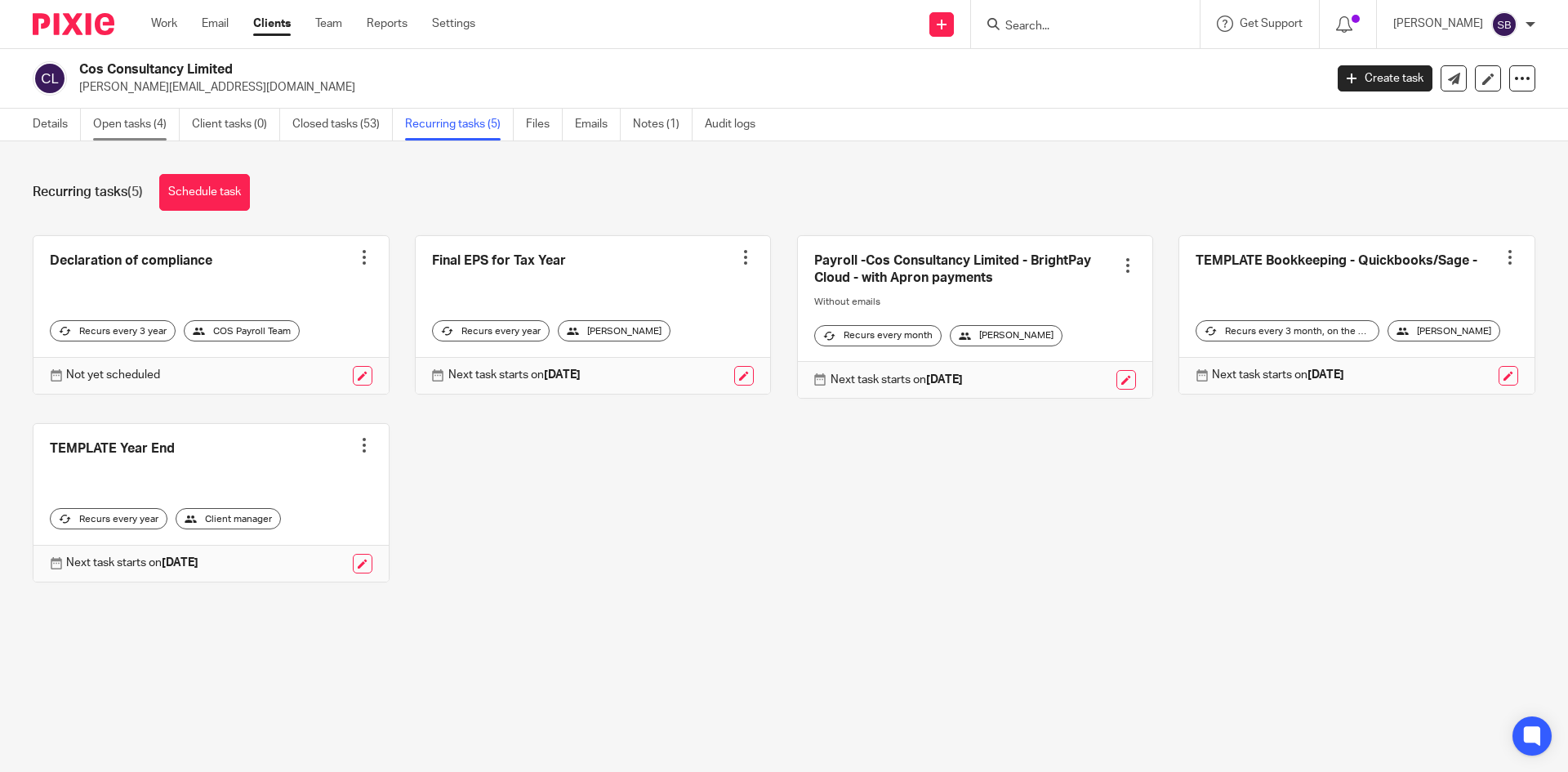
click at [160, 132] on link "Open tasks (4)" at bounding box center [136, 125] width 86 height 32
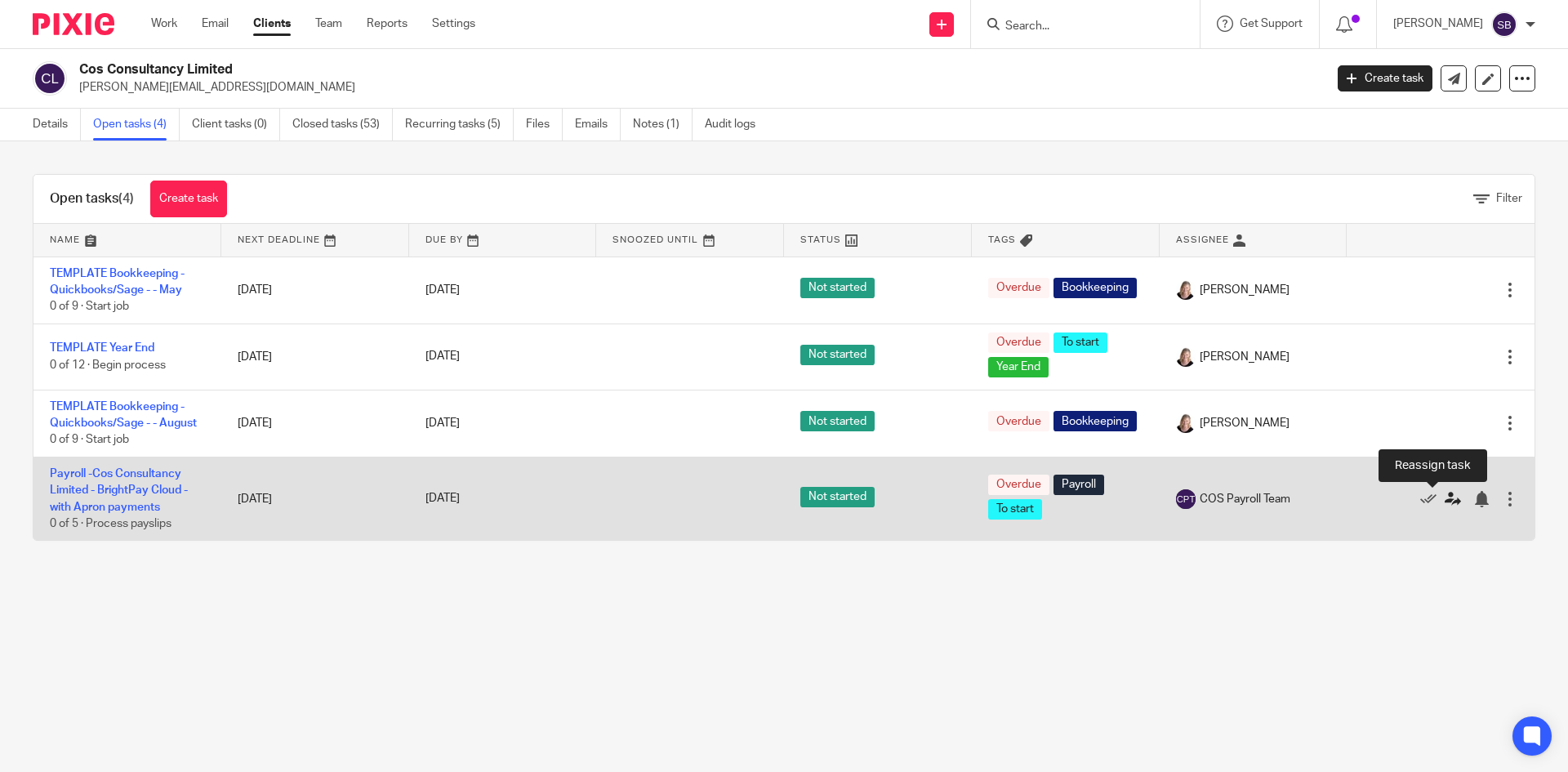
click at [1445, 501] on icon at bounding box center [1454, 500] width 17 height 17
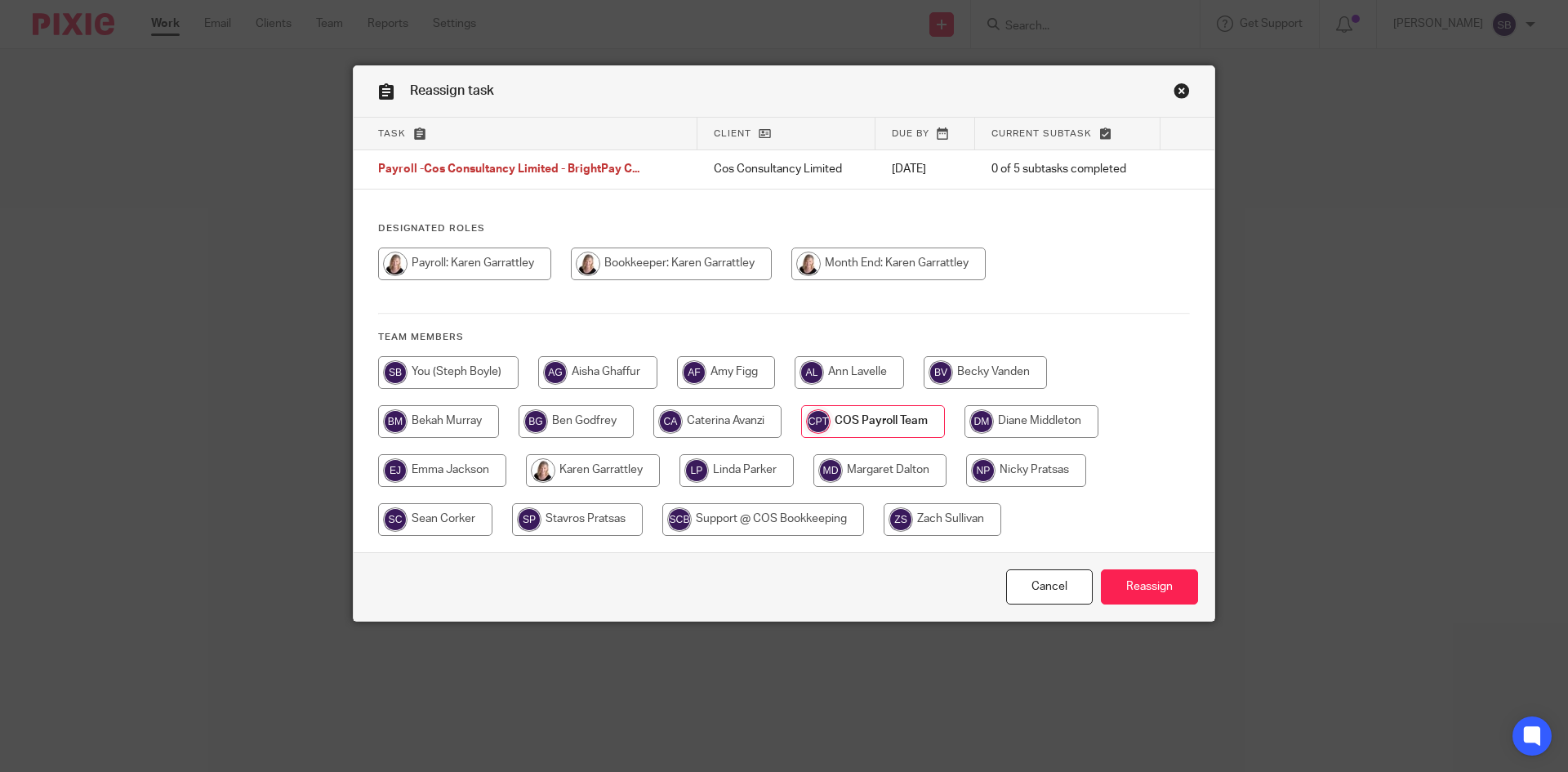
click at [633, 476] on input "radio" at bounding box center [592, 470] width 134 height 32
radio input "true"
click at [1155, 589] on input "Reassign" at bounding box center [1149, 587] width 97 height 35
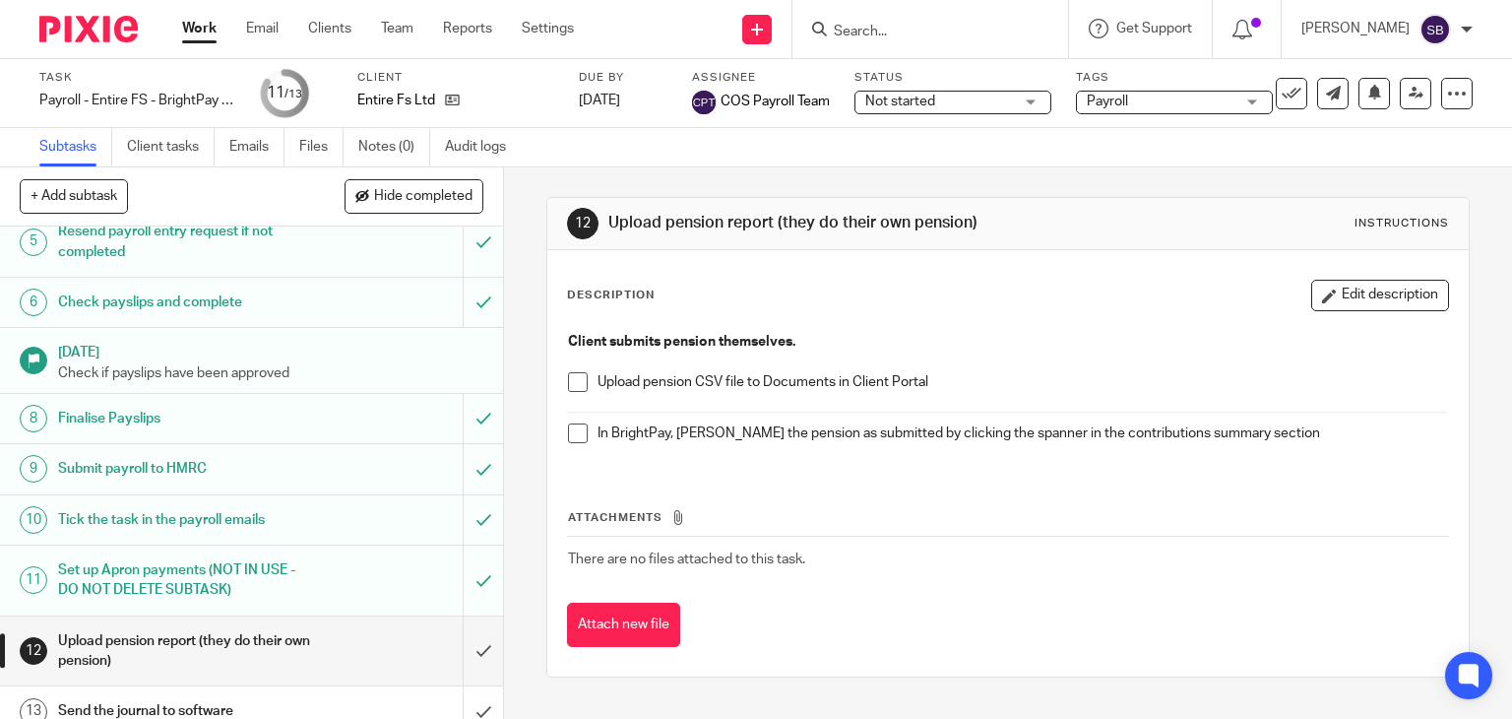
scroll to position [268, 0]
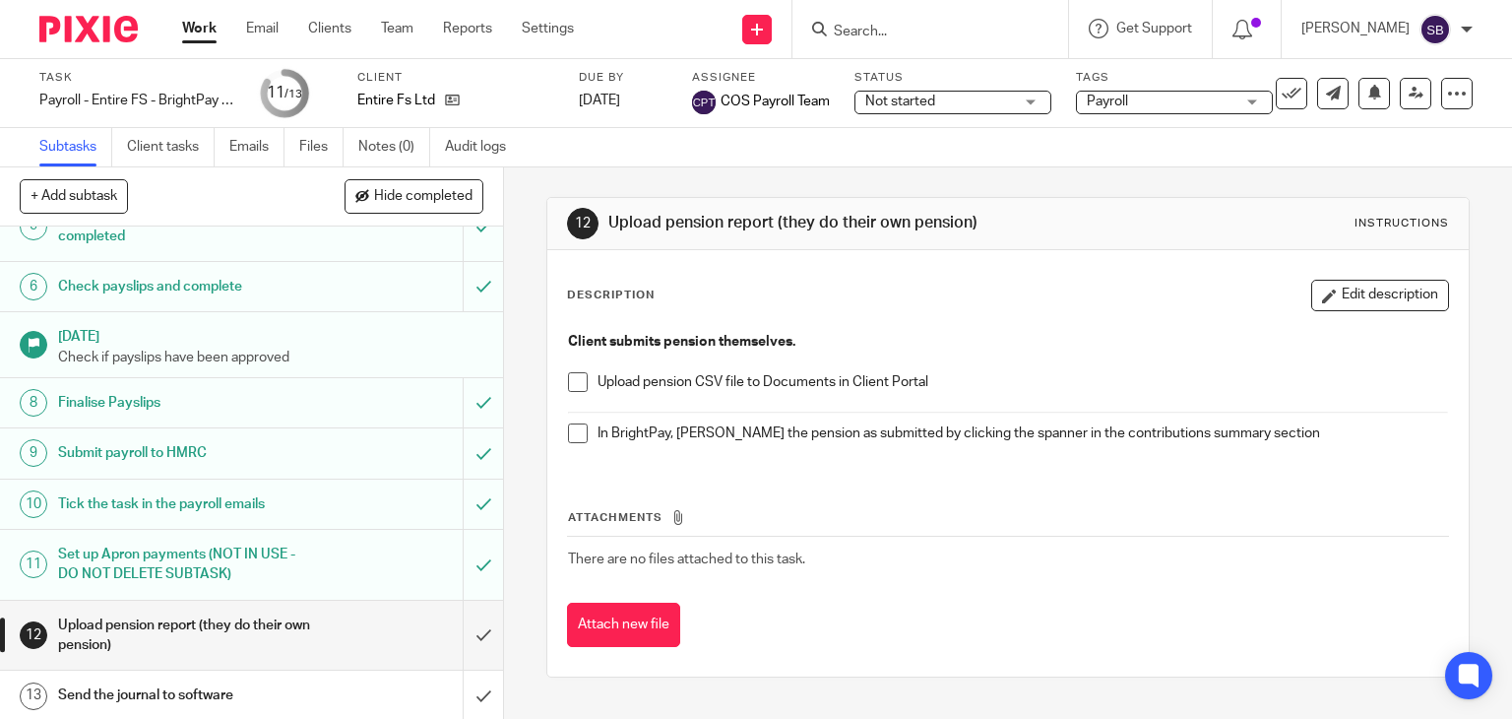
click at [569, 382] on span at bounding box center [578, 382] width 20 height 20
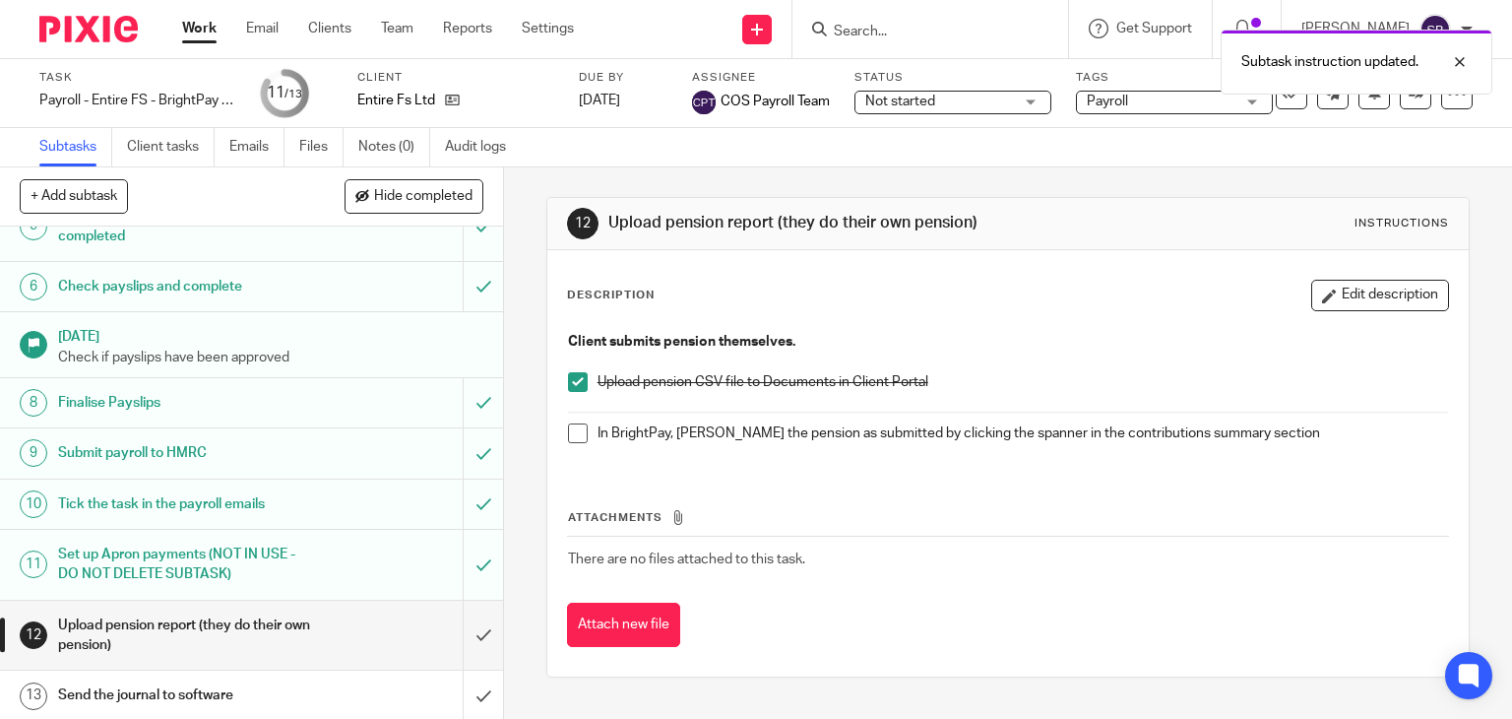
click at [568, 427] on span at bounding box center [578, 433] width 20 height 20
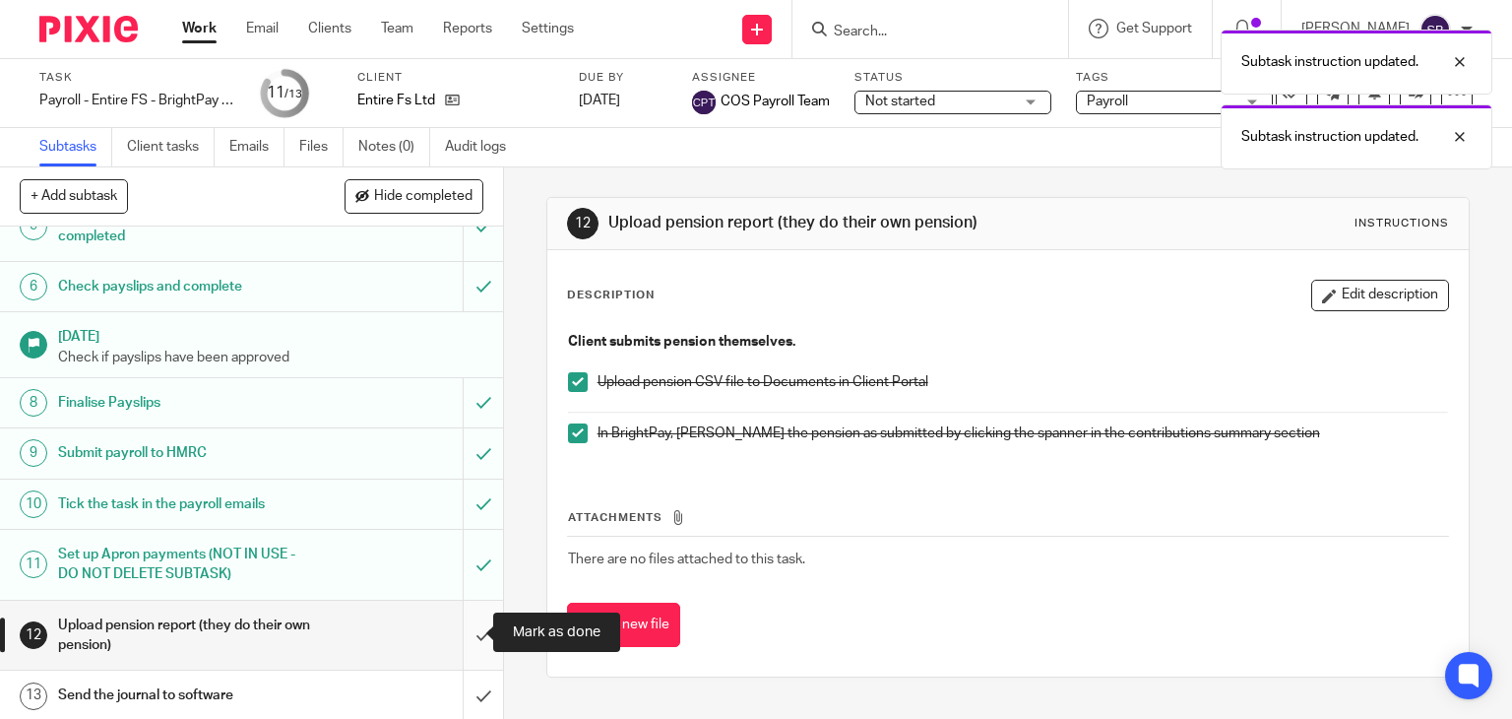
click at [461, 632] on input "submit" at bounding box center [251, 636] width 503 height 70
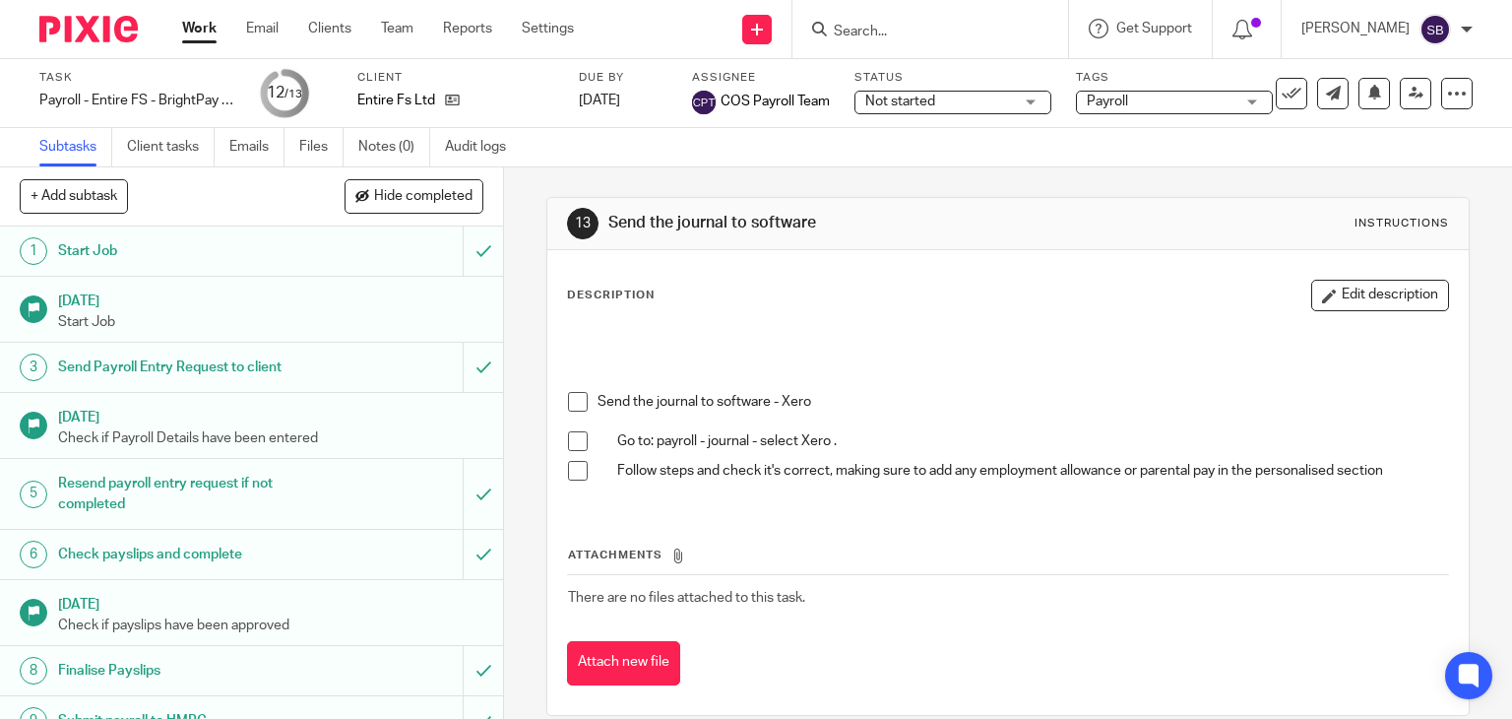
click at [573, 399] on span at bounding box center [578, 402] width 20 height 20
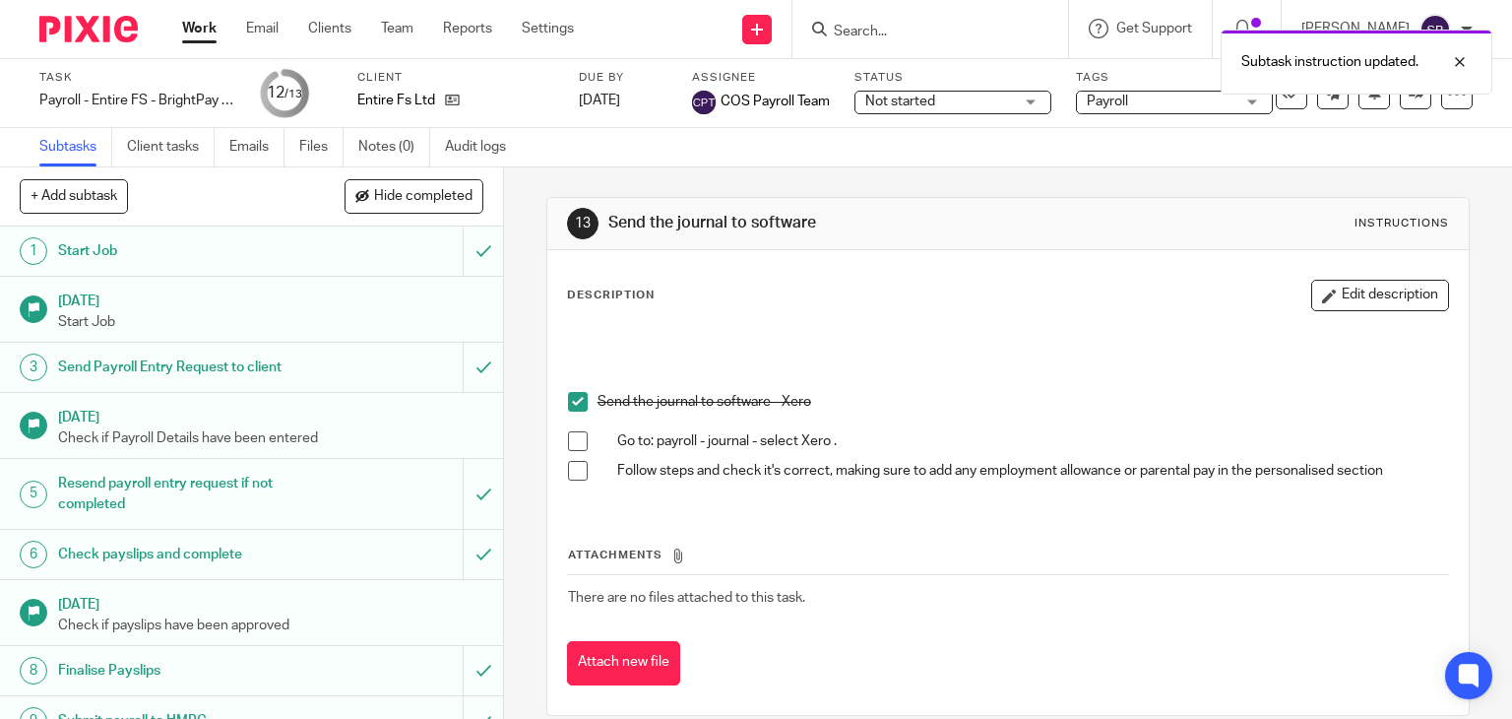
click at [568, 442] on span at bounding box center [578, 441] width 20 height 20
click at [568, 470] on span at bounding box center [578, 471] width 20 height 20
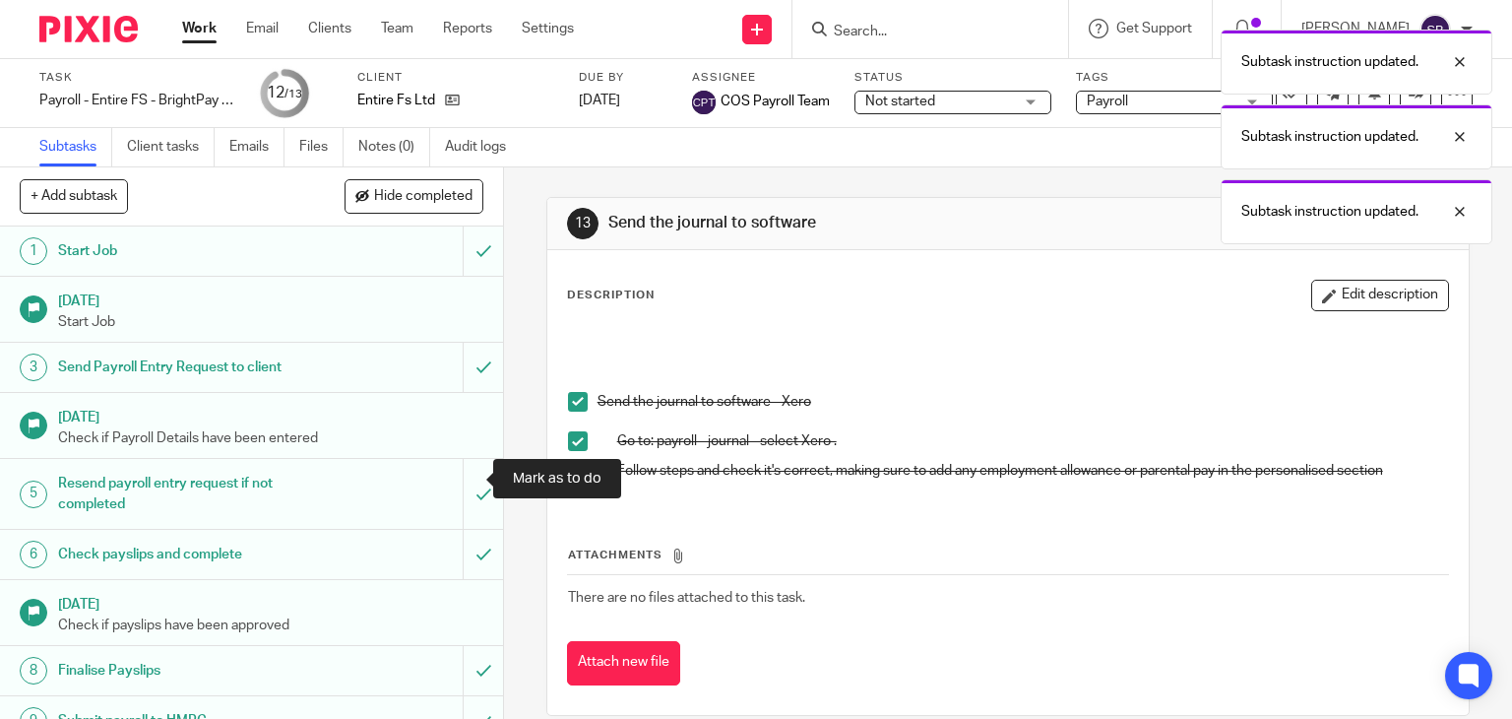
scroll to position [268, 0]
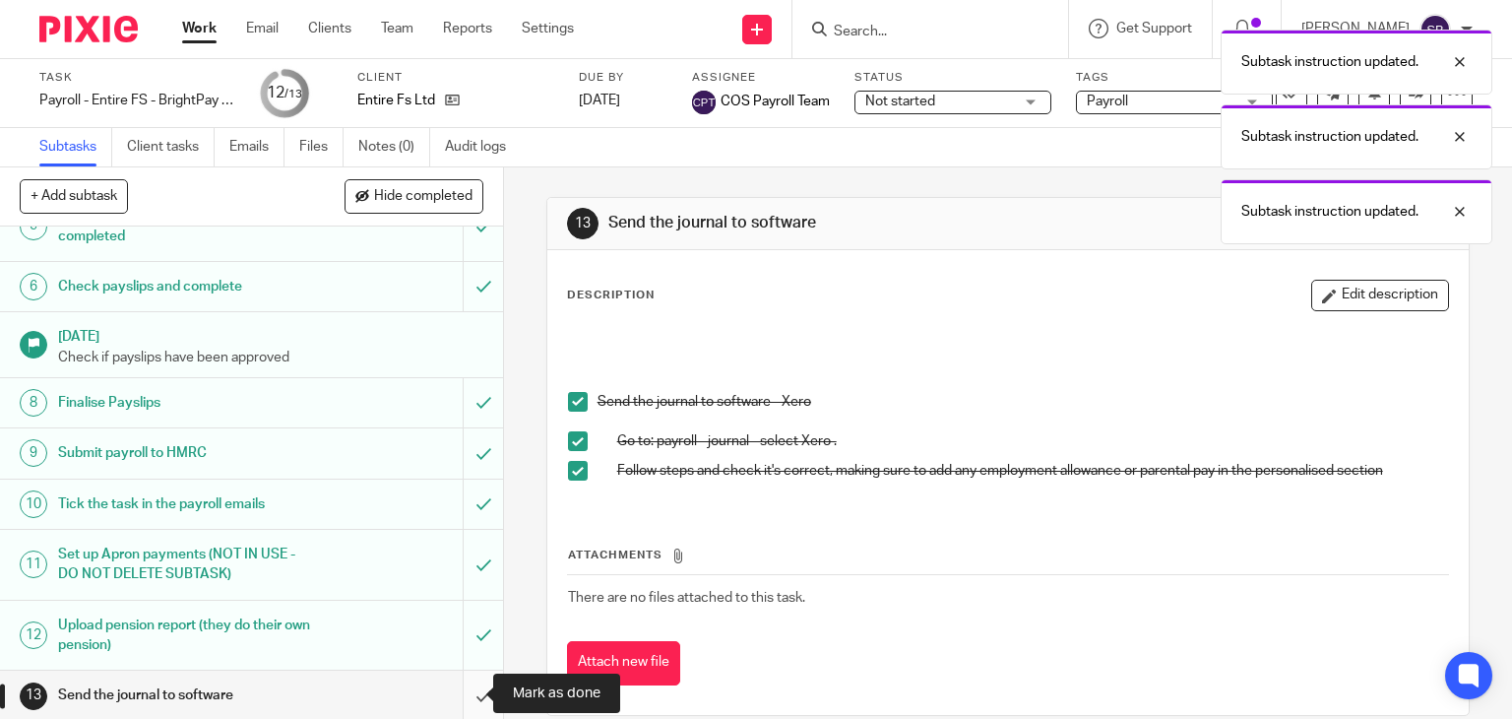
click at [464, 694] on input "submit" at bounding box center [251, 694] width 503 height 49
